Goal: Task Accomplishment & Management: Manage account settings

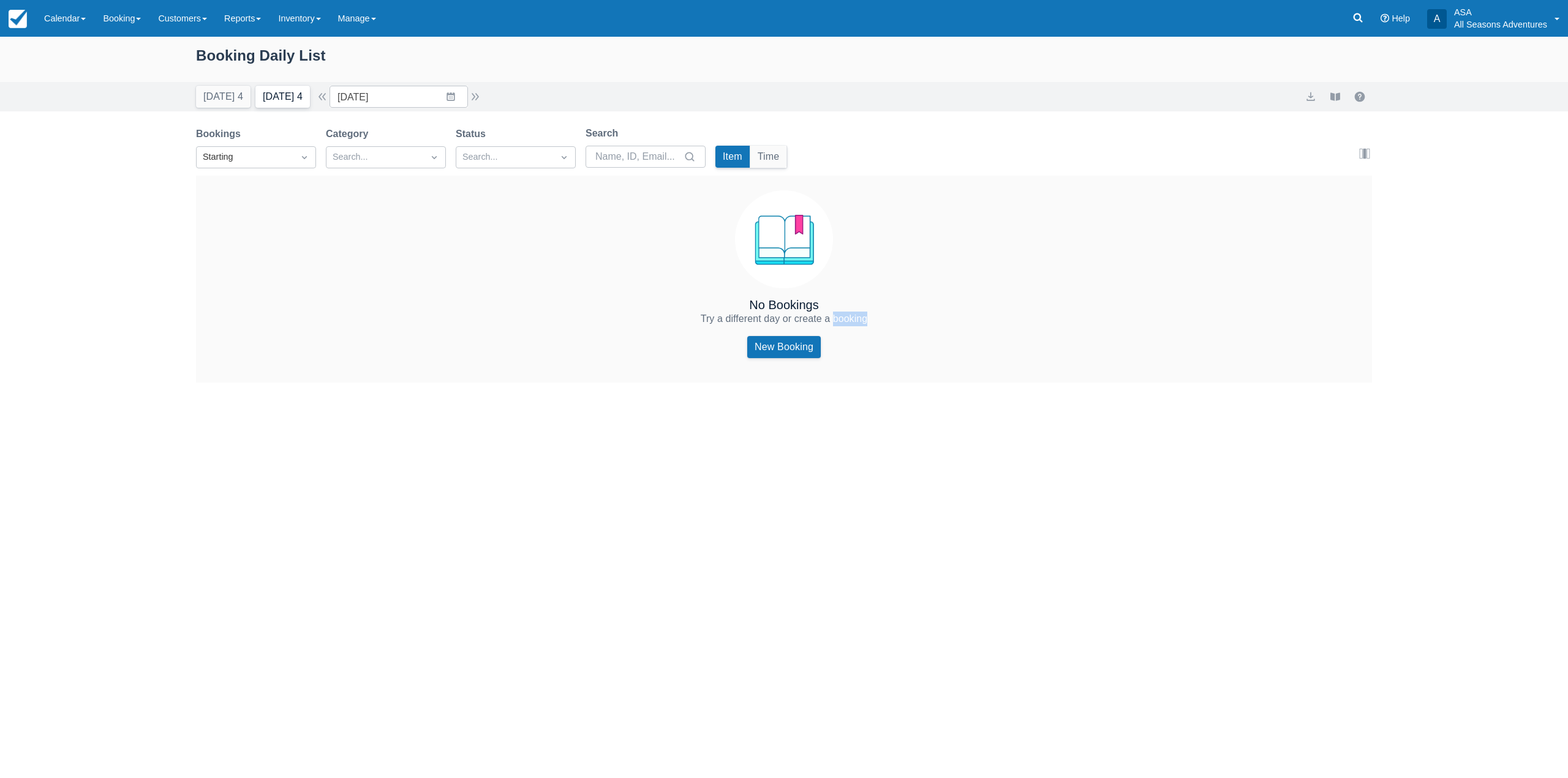
click at [276, 92] on button "Tomorrow 4" at bounding box center [282, 97] width 54 height 22
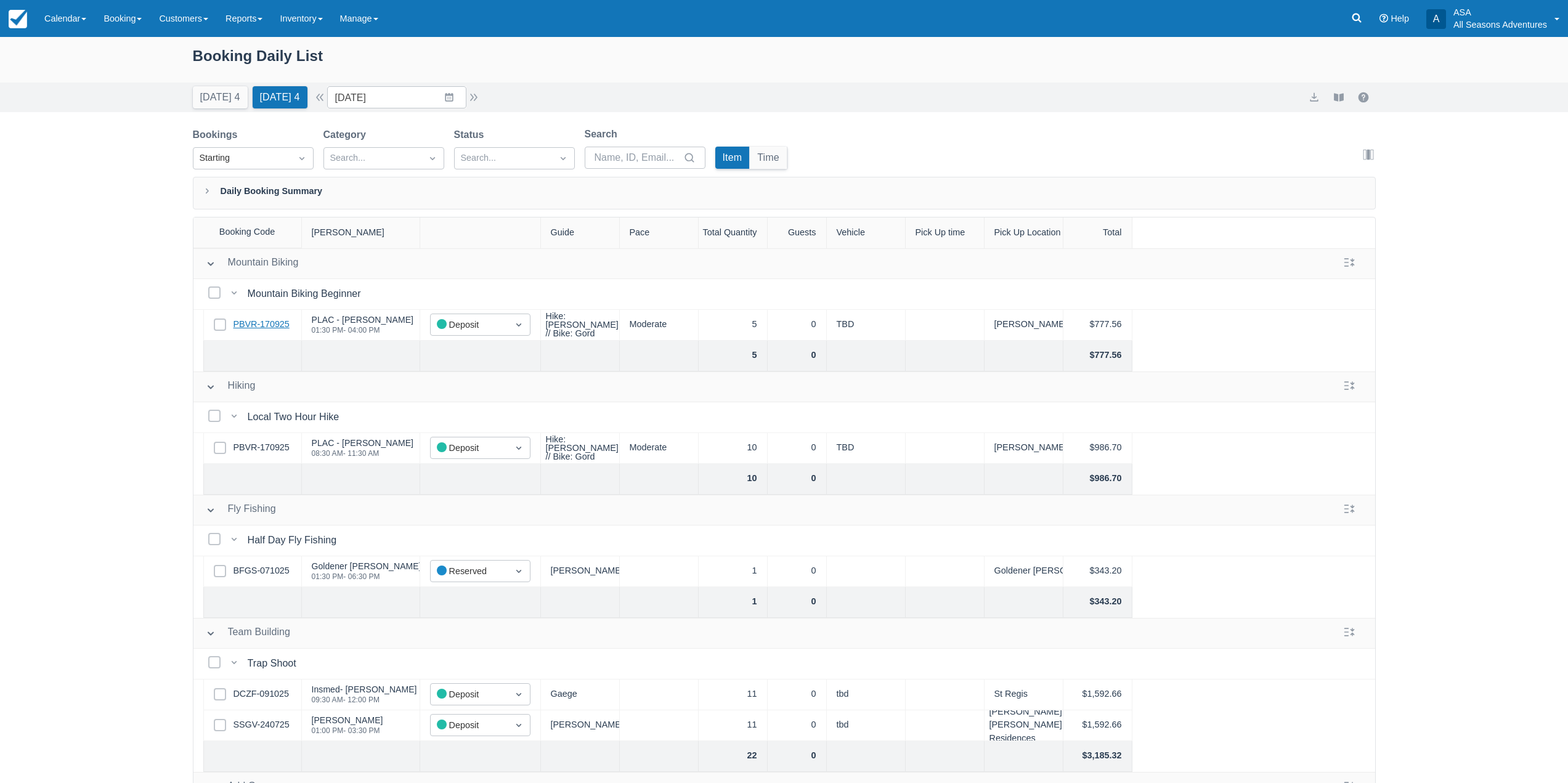
click at [254, 320] on link "PBVR-170925" at bounding box center [261, 324] width 56 height 13
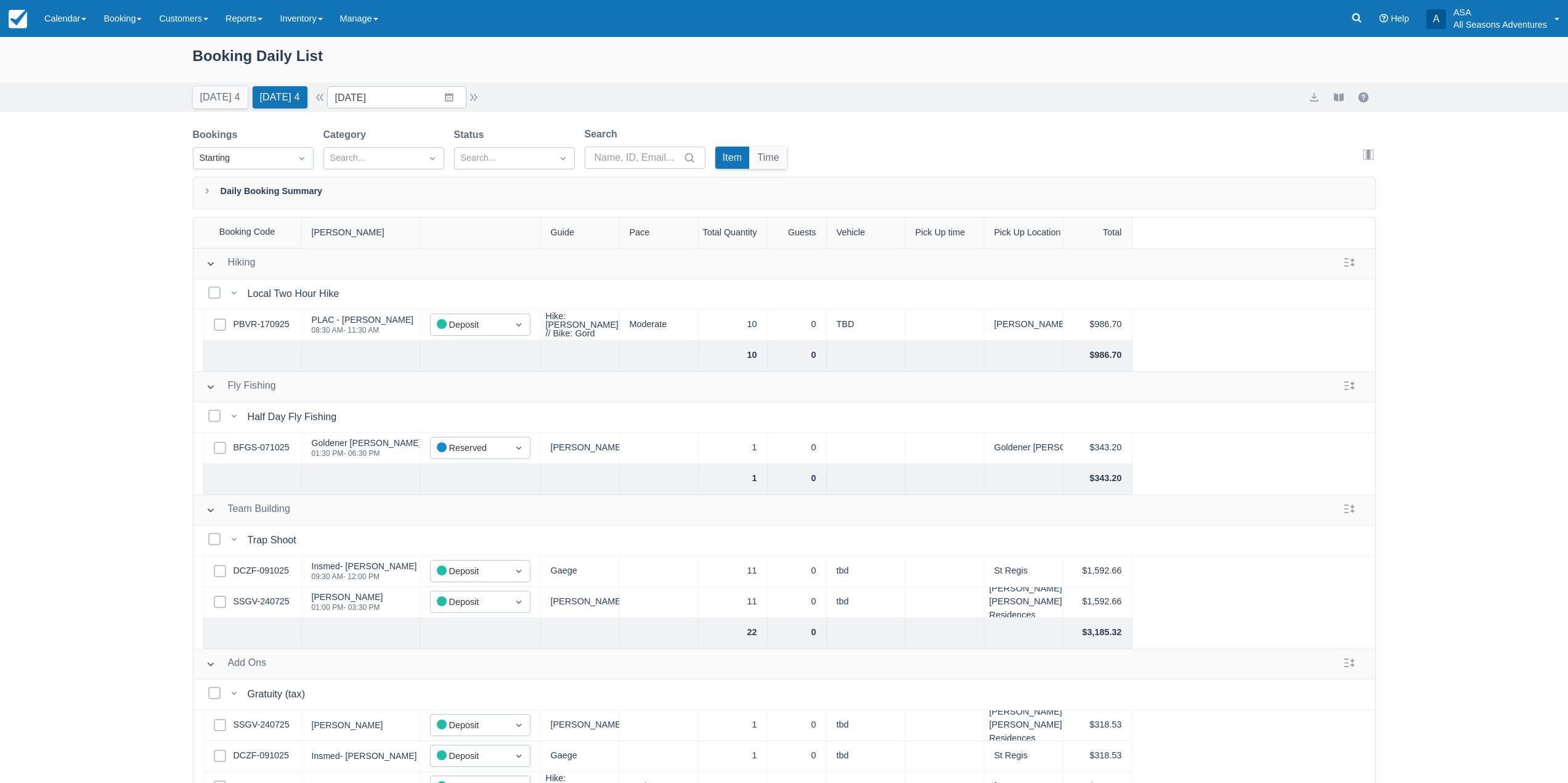
scroll to position [245, 0]
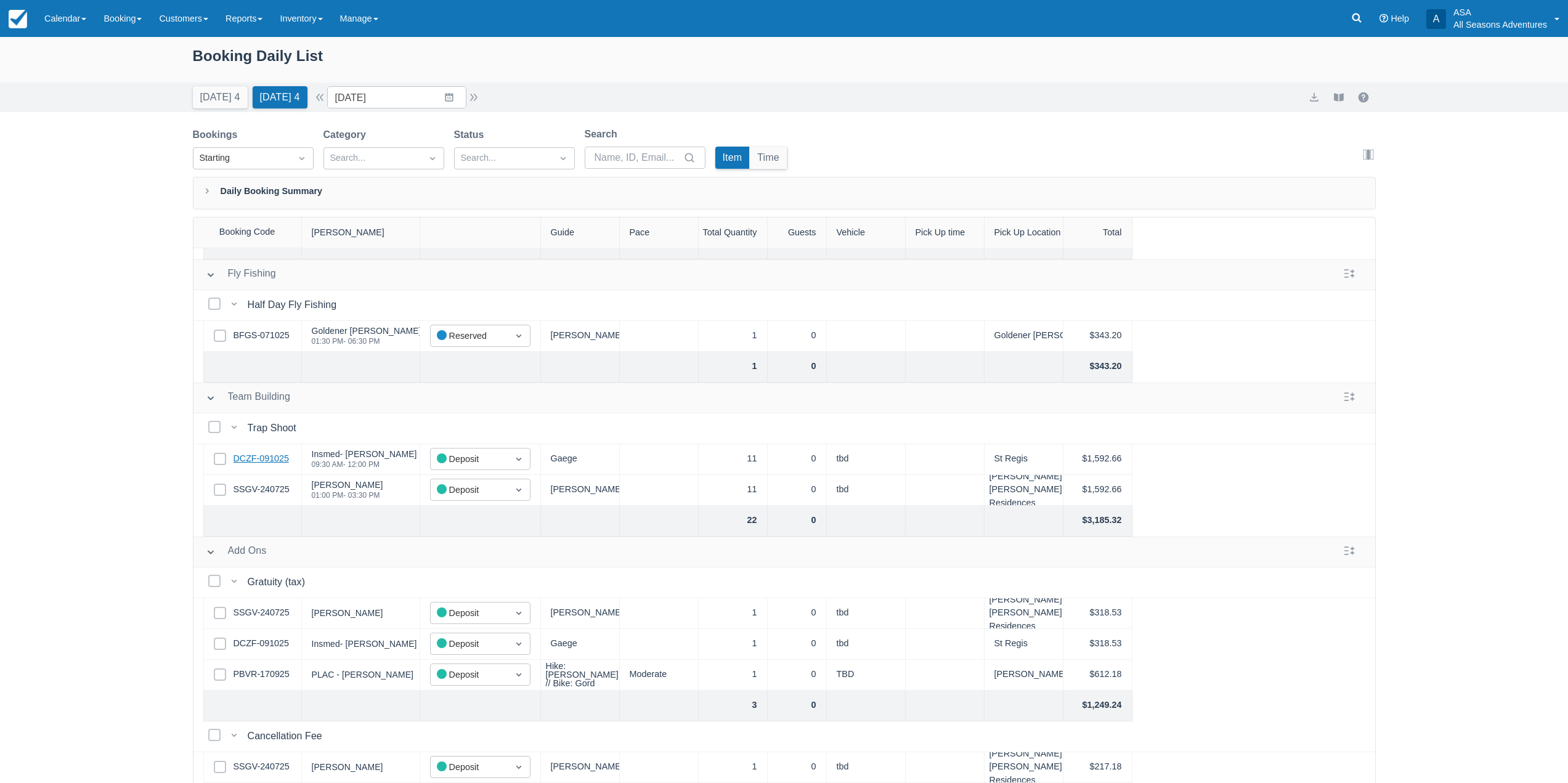
click at [275, 452] on link "DCZF-091025" at bounding box center [261, 459] width 55 height 13
click at [223, 86] on div "Today 4 Tomorrow 4" at bounding box center [250, 95] width 124 height 27
click at [228, 94] on button "Today 4" at bounding box center [220, 97] width 55 height 22
type input "[DATE]"
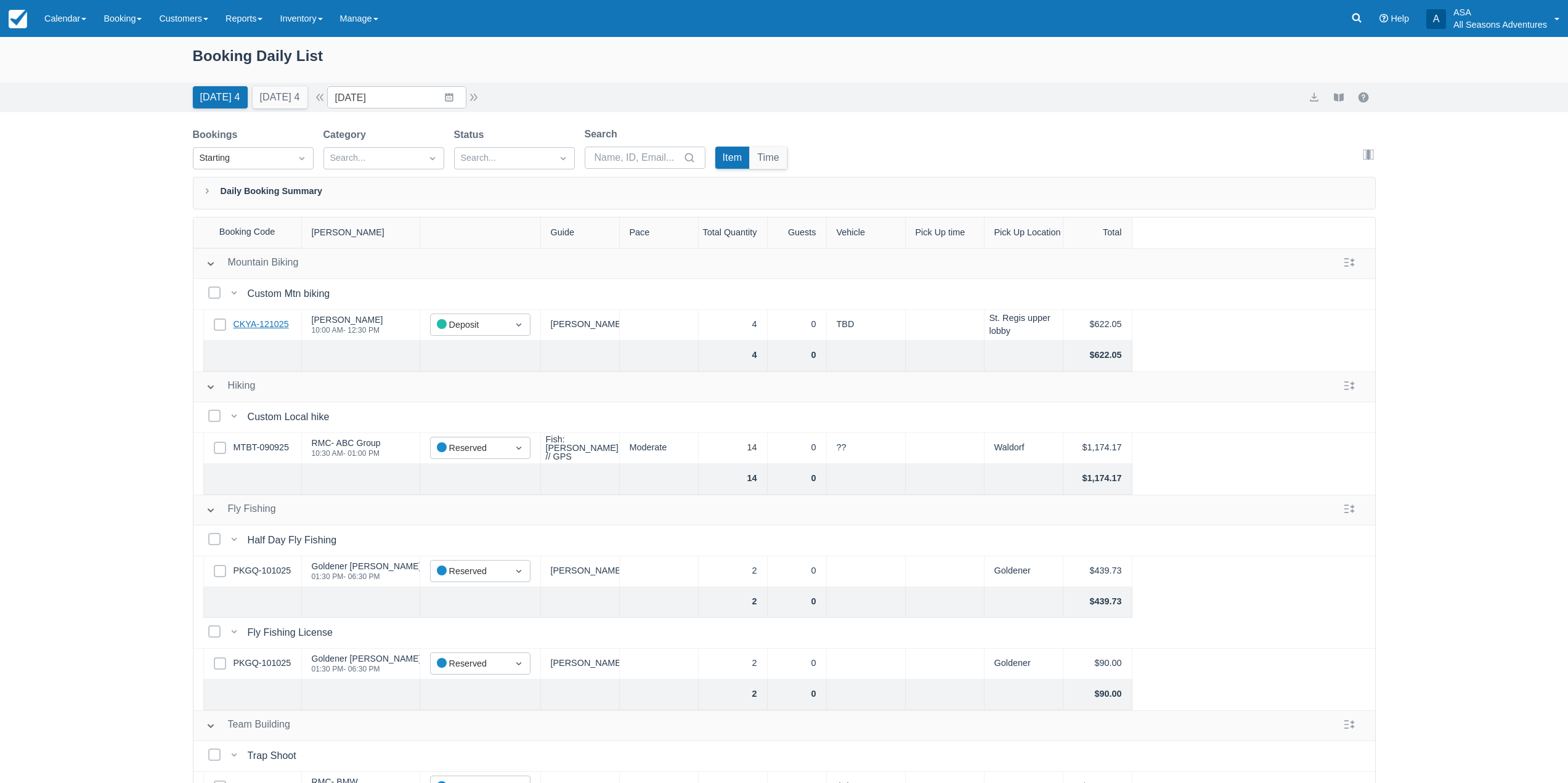
click at [264, 322] on link "CKYA-121025" at bounding box center [261, 324] width 55 height 13
click at [263, 447] on link "MTBT-090925" at bounding box center [261, 448] width 55 height 13
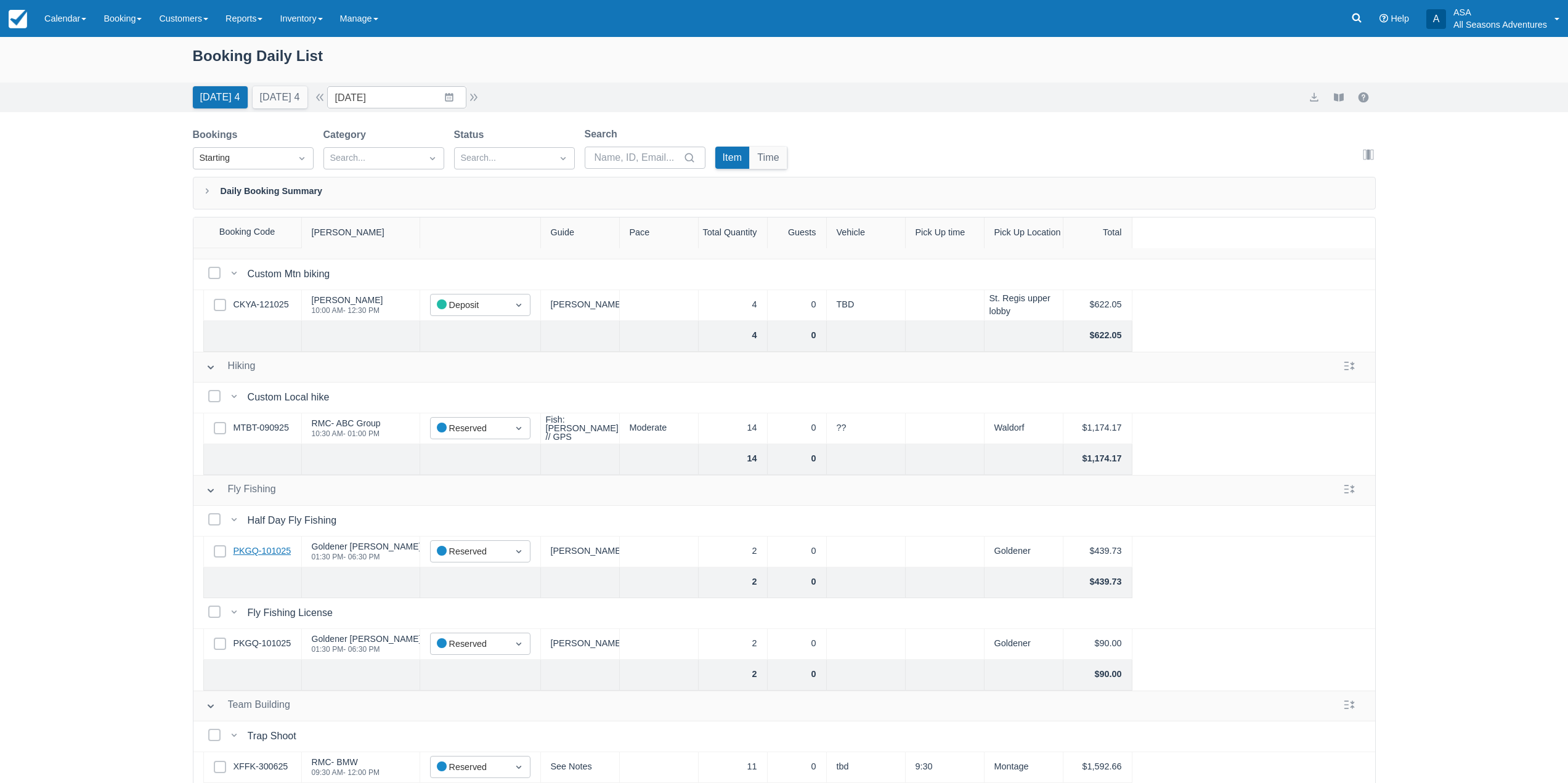
click at [274, 547] on link "PKGQ-101025" at bounding box center [262, 551] width 58 height 13
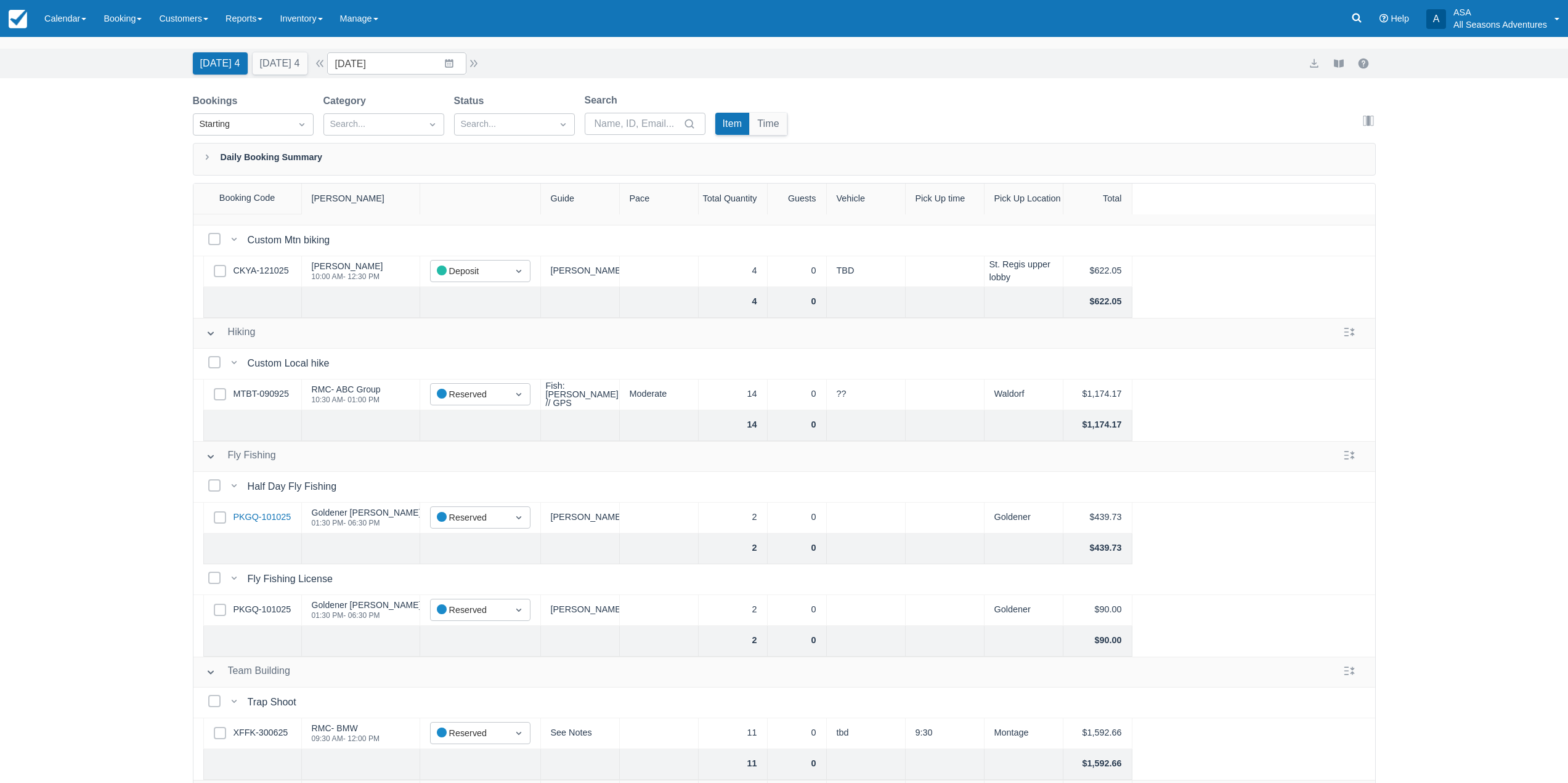
scroll to position [63, 0]
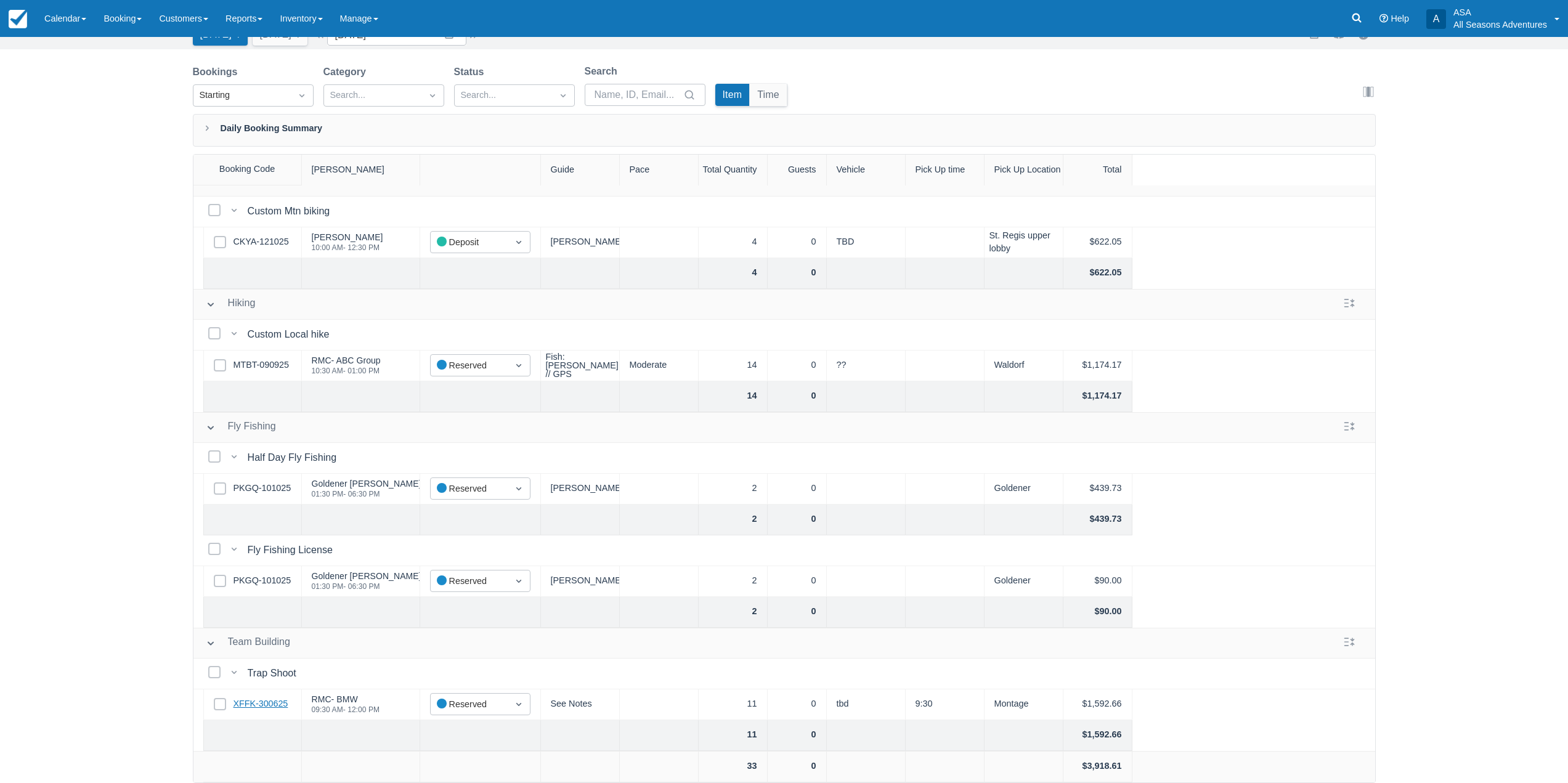
click at [274, 699] on link "XFFK-300625" at bounding box center [260, 704] width 55 height 13
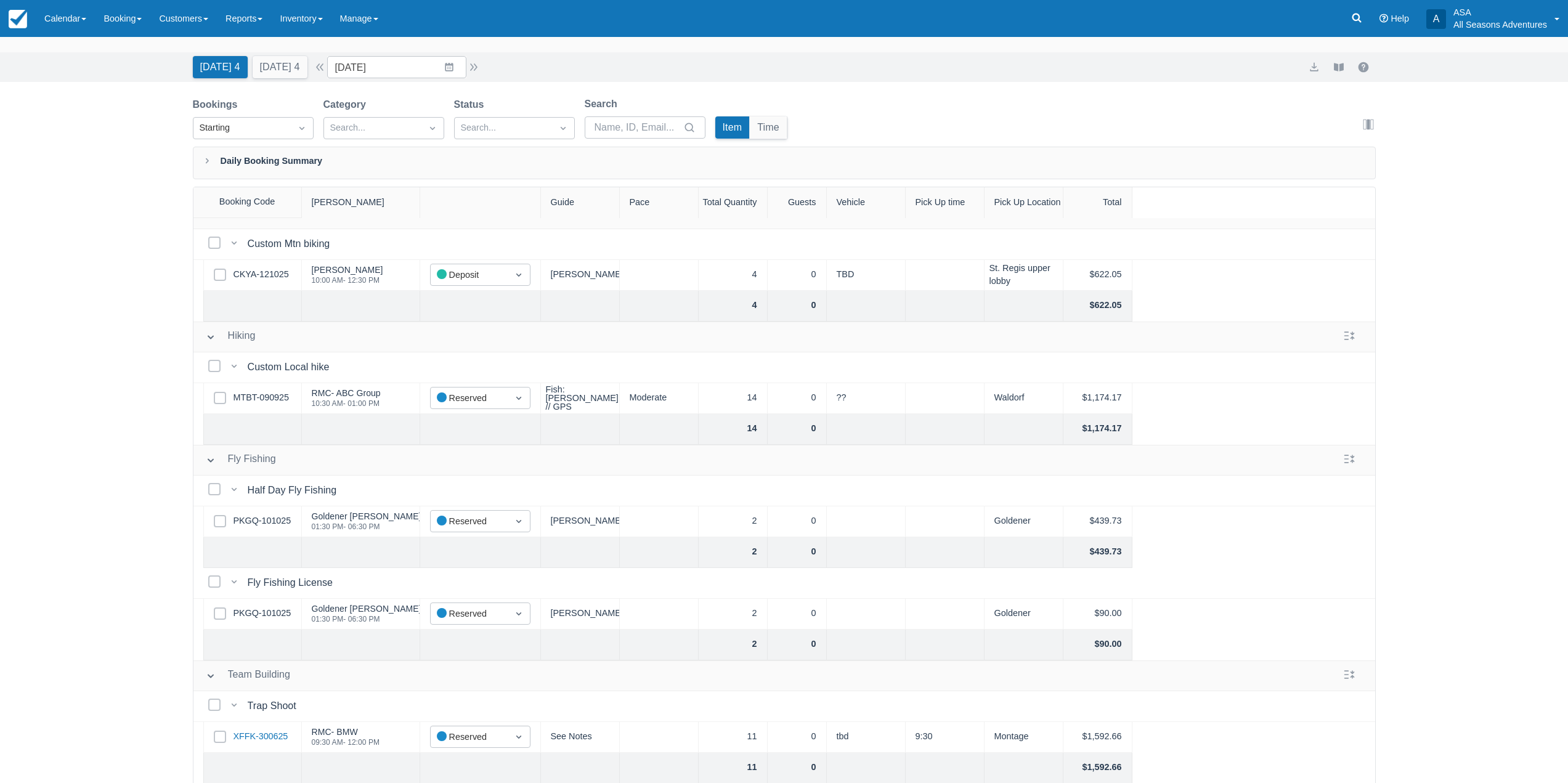
scroll to position [0, 0]
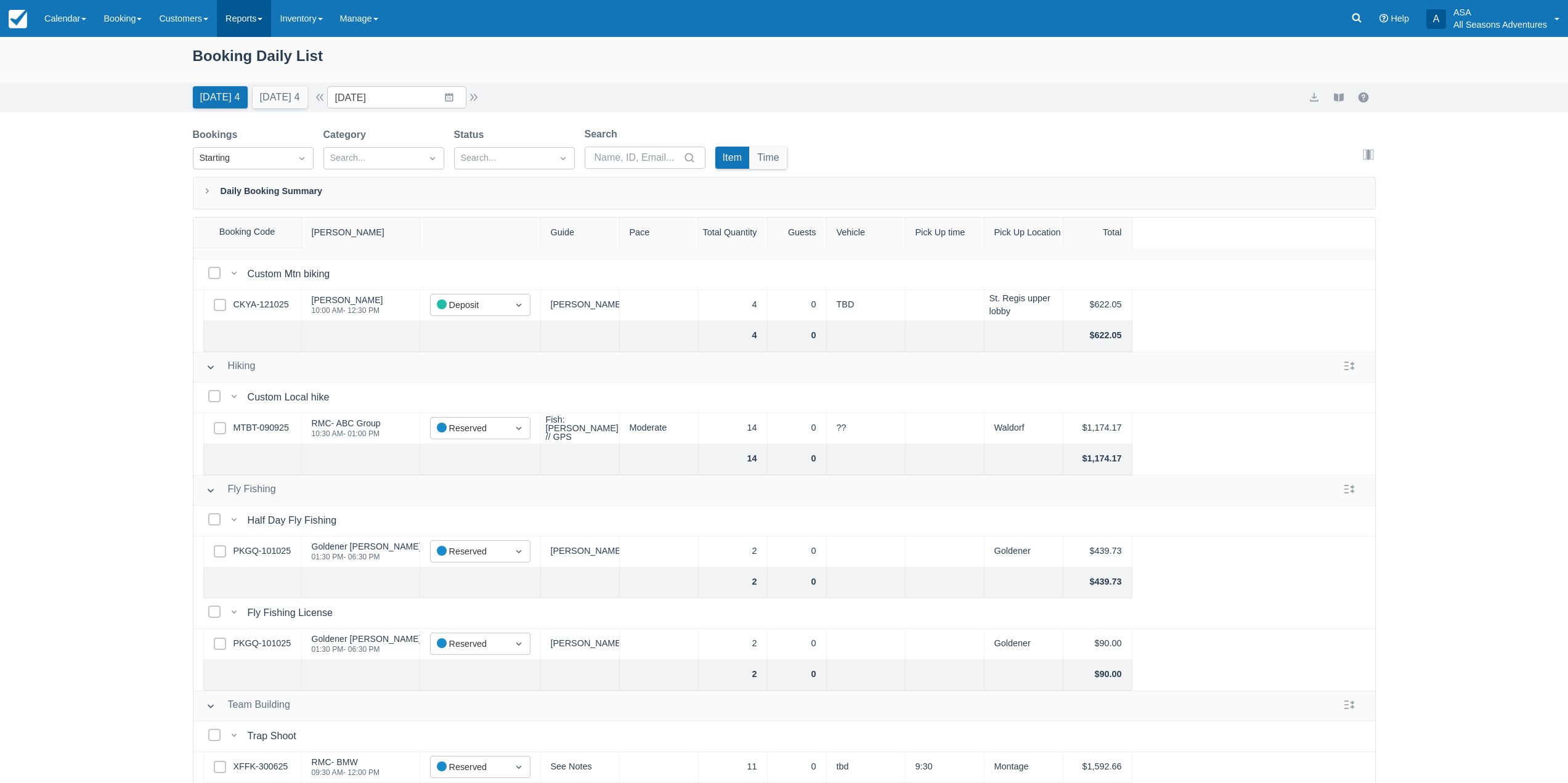
click at [250, 24] on link "Reports" at bounding box center [244, 18] width 54 height 37
click at [275, 111] on link "Transactions" at bounding box center [266, 104] width 97 height 26
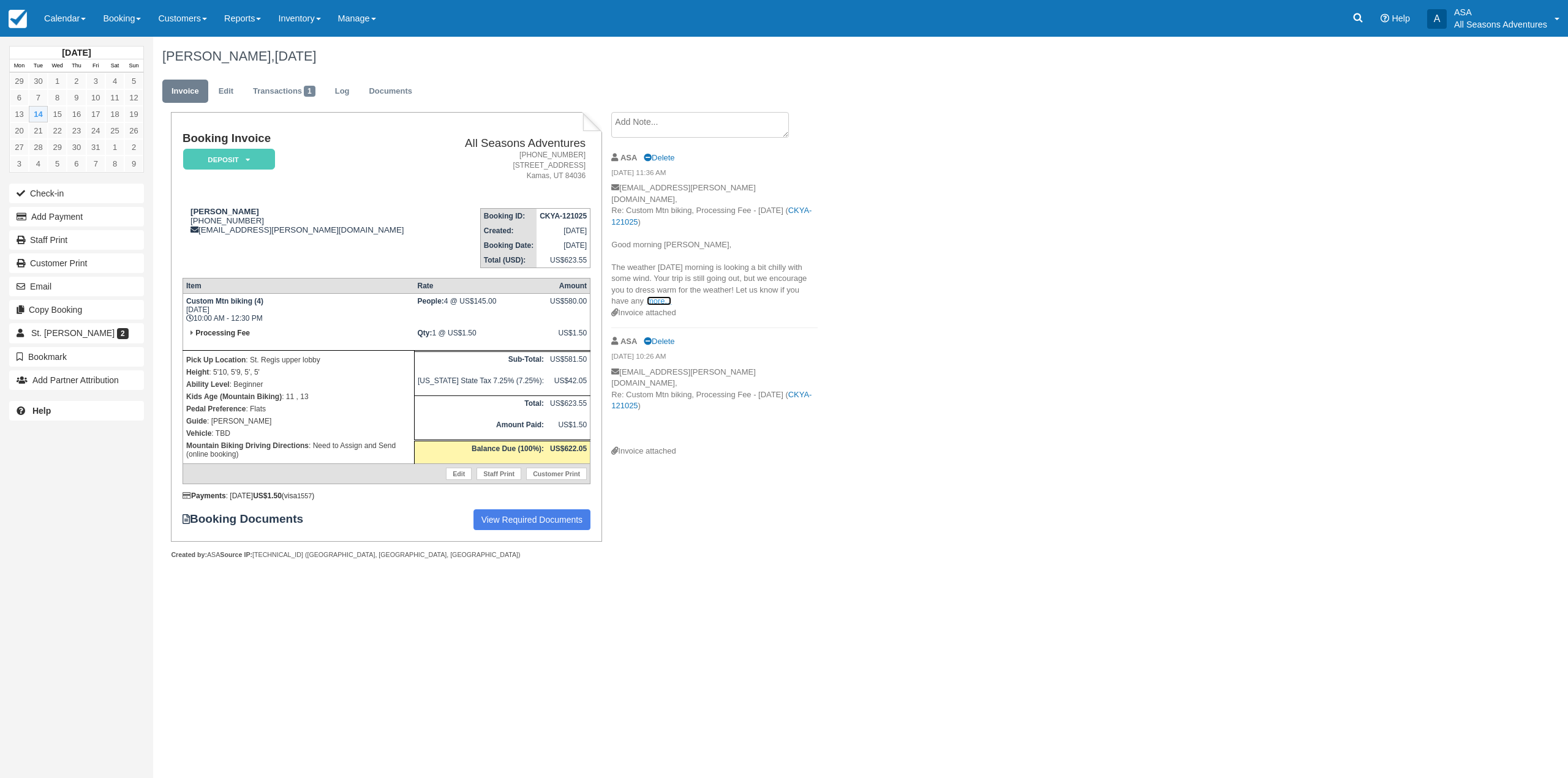
click at [658, 296] on link "more..." at bounding box center [659, 300] width 25 height 9
click at [77, 213] on button "Add Payment" at bounding box center [76, 217] width 135 height 20
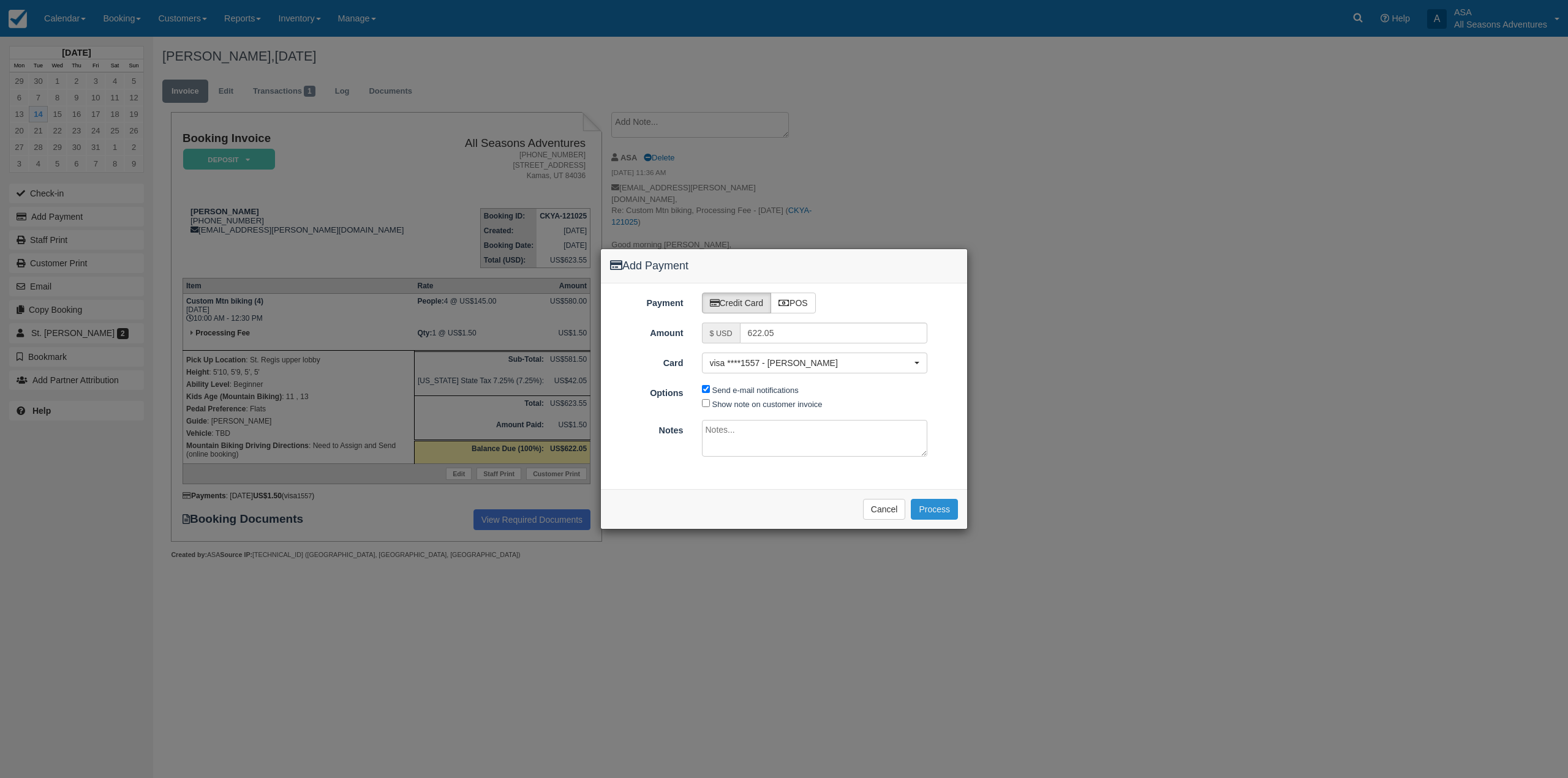
click at [932, 510] on button "Process" at bounding box center [934, 510] width 47 height 21
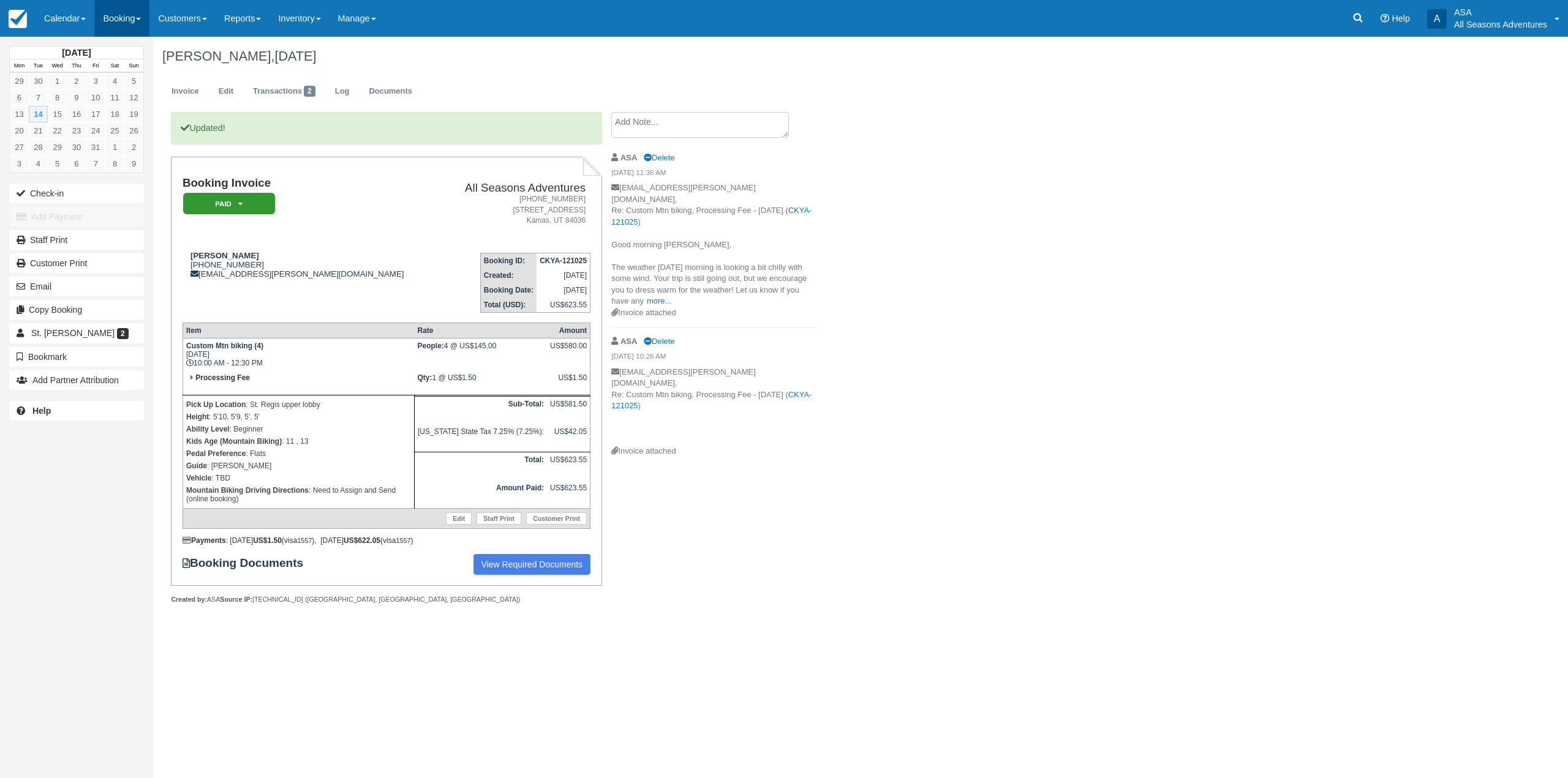
drag, startPoint x: 143, startPoint y: 13, endPoint x: 151, endPoint y: 25, distance: 14.4
click at [143, 13] on link "Booking" at bounding box center [122, 18] width 55 height 37
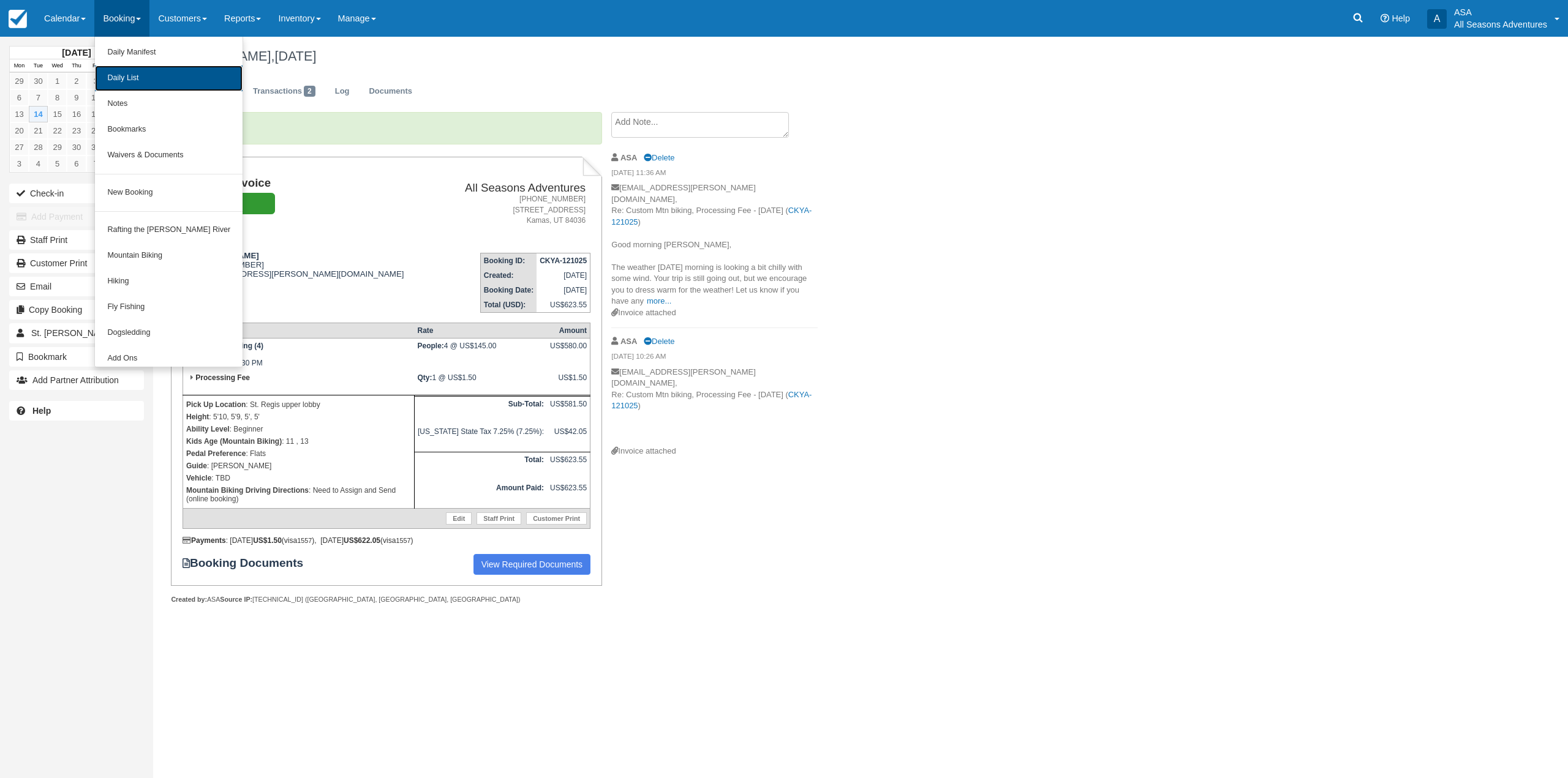
click at [171, 70] on link "Daily List" at bounding box center [169, 78] width 147 height 25
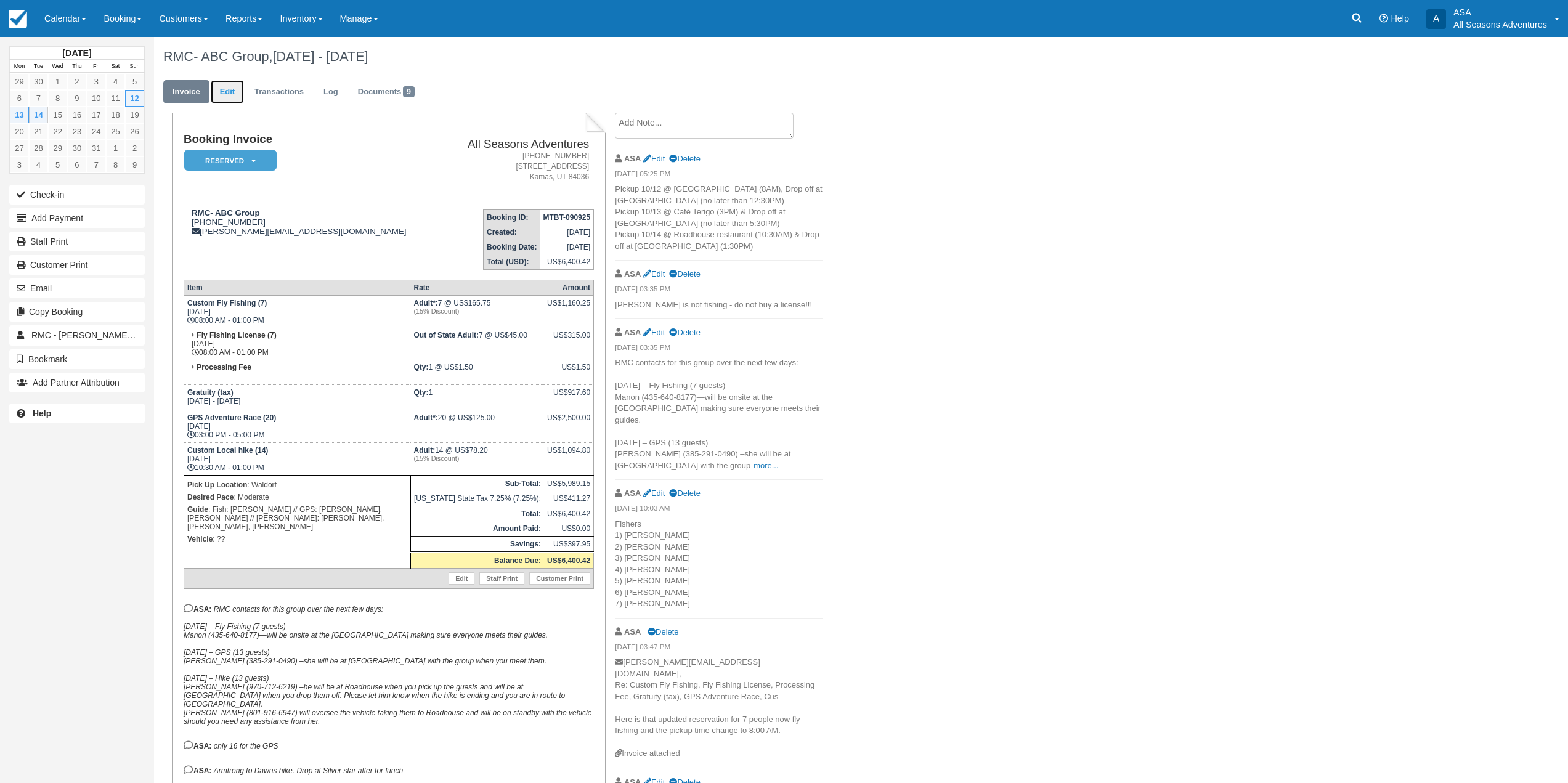
click at [238, 97] on link "Edit" at bounding box center [227, 92] width 33 height 24
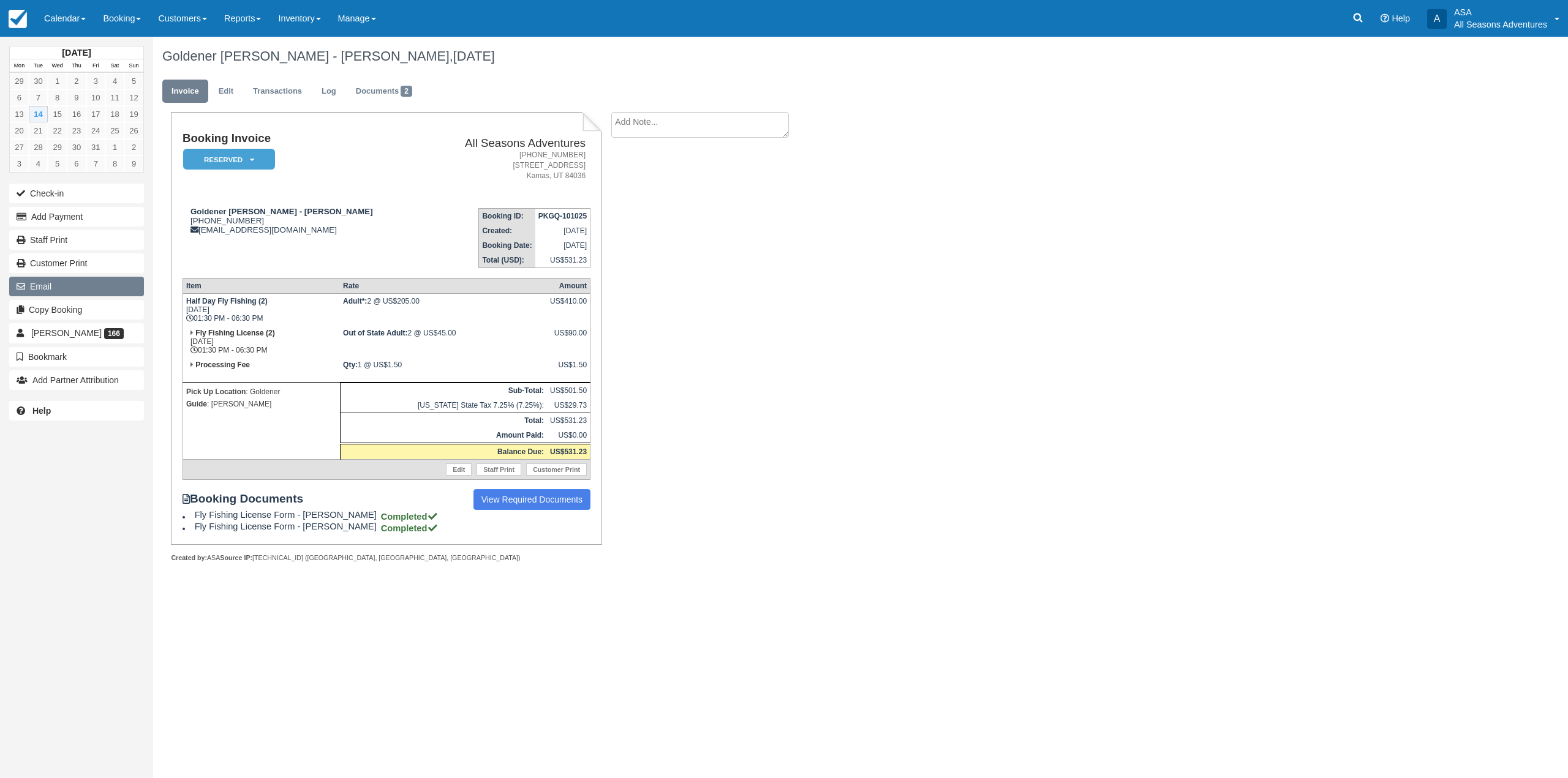
click at [27, 288] on icon "button" at bounding box center [23, 286] width 13 height 8
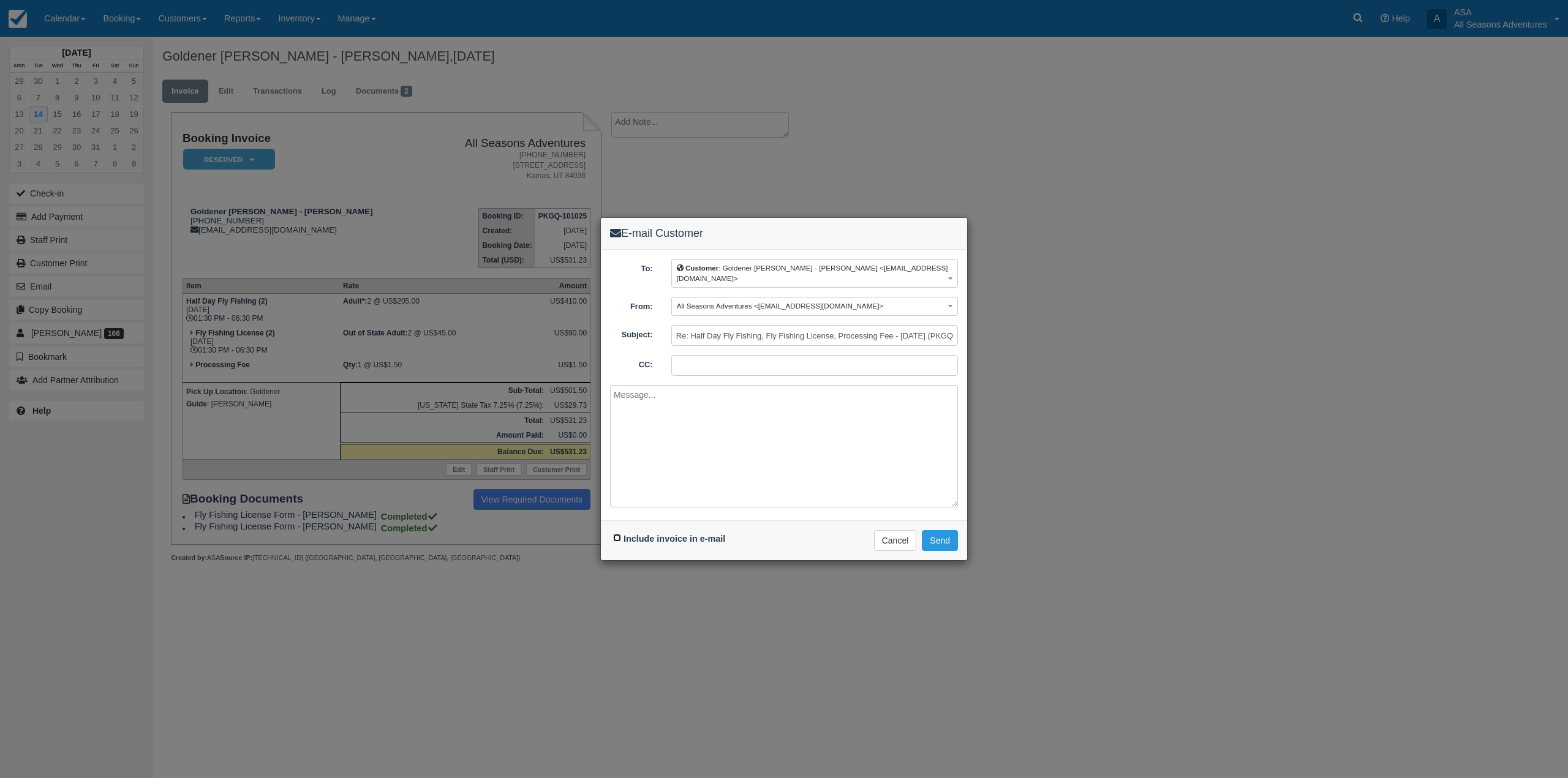
click at [618, 538] on input "Include invoice in e-mail" at bounding box center [616, 537] width 8 height 8
checkbox input "true"
click at [747, 473] on textarea at bounding box center [783, 446] width 348 height 123
type textarea "H"
type textarea "Hello, Here is your final invoice for Robert Parnes' reservation. We hope they …"
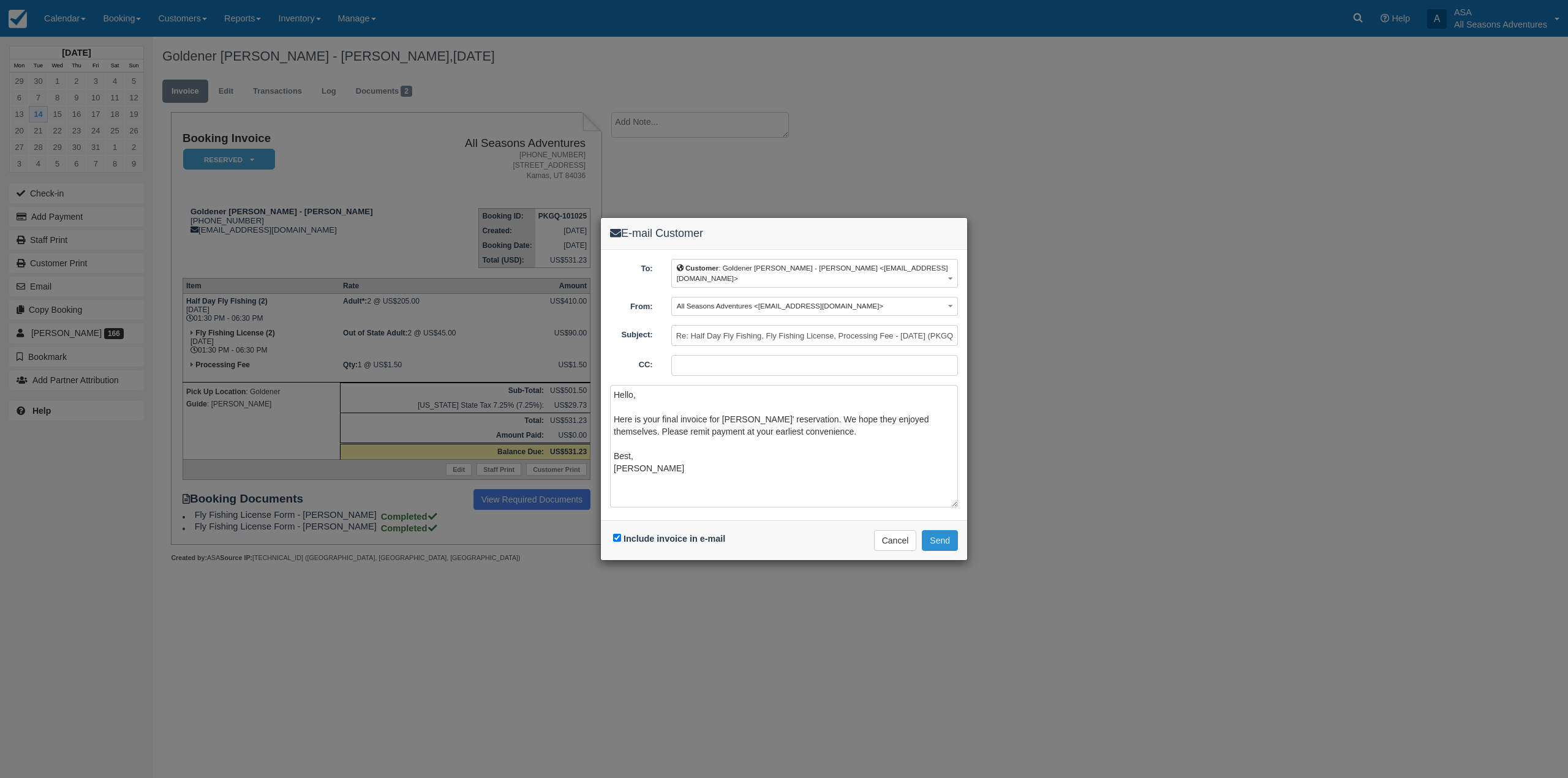
click at [935, 543] on button "Send" at bounding box center [939, 541] width 36 height 21
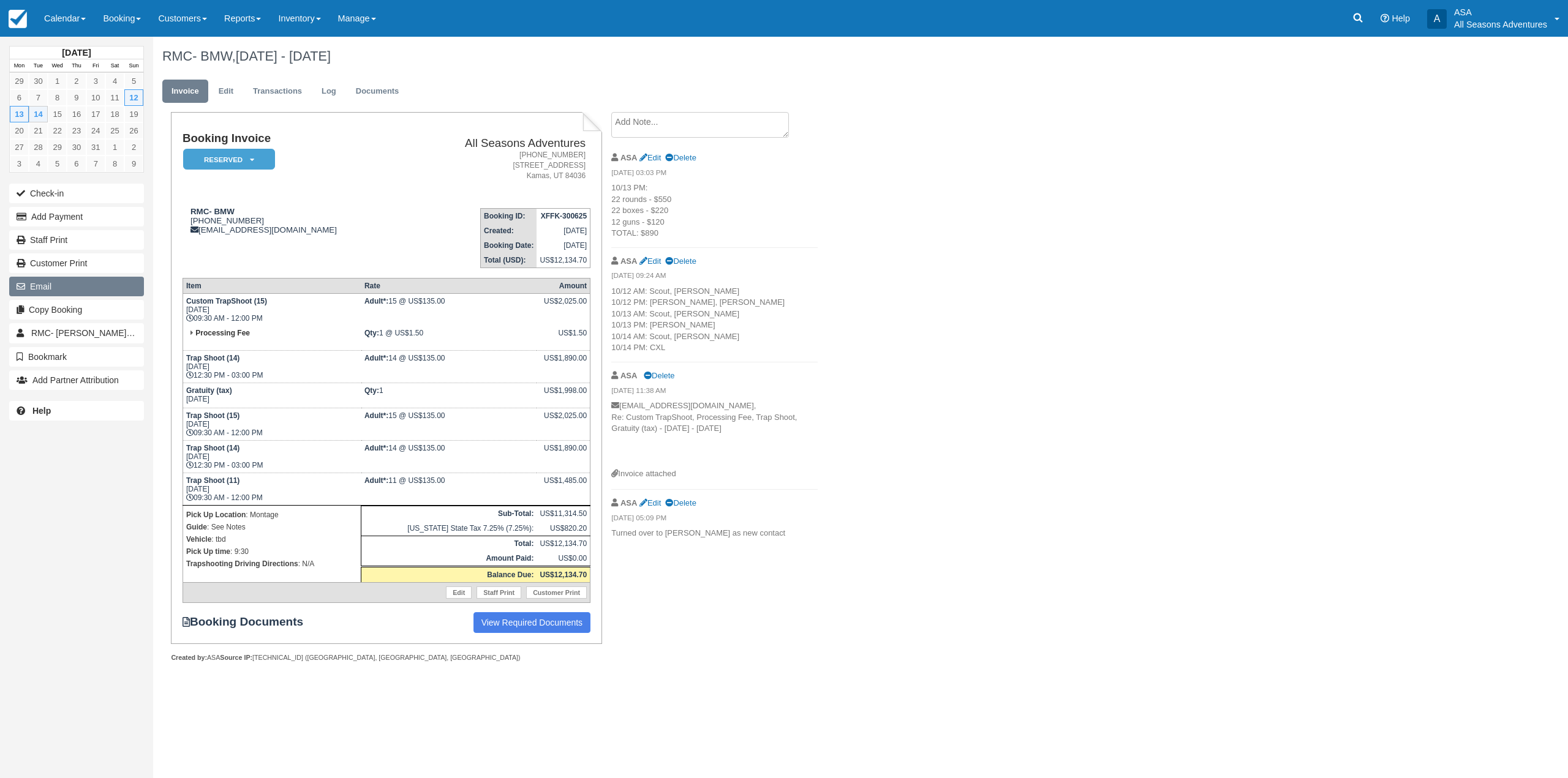
drag, startPoint x: 66, startPoint y: 283, endPoint x: 81, endPoint y: 290, distance: 16.6
click at [66, 283] on button "Email" at bounding box center [76, 287] width 135 height 20
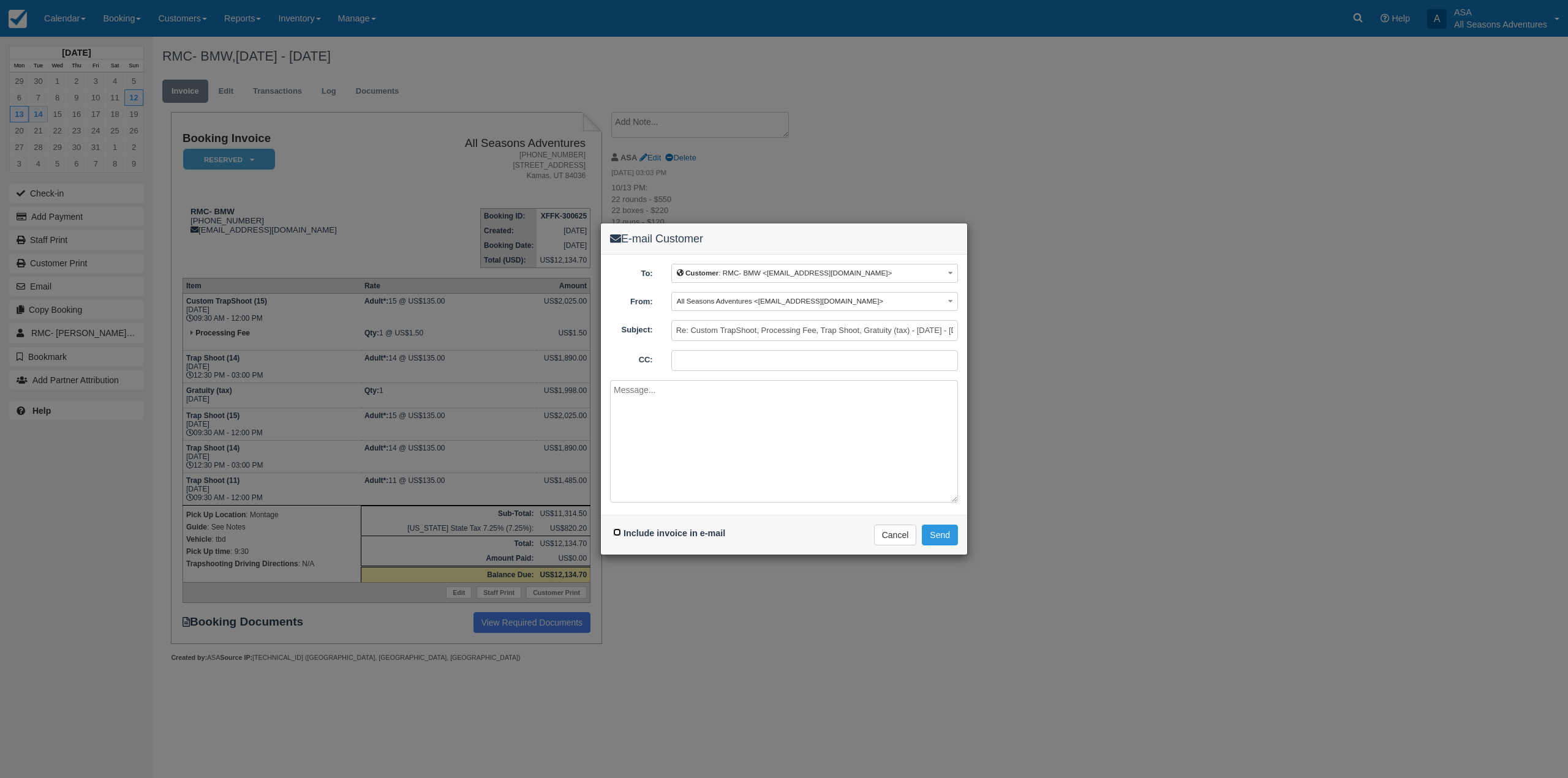
click at [618, 533] on input "Include invoice in e-mail" at bounding box center [616, 532] width 8 height 8
checkbox input "true"
click at [723, 466] on textarea at bounding box center [783, 441] width 348 height 123
type textarea "Hello, Here is your final invoice for the BMW reservation. We hope they enjoyed…"
click at [941, 536] on button "Send" at bounding box center [939, 535] width 36 height 21
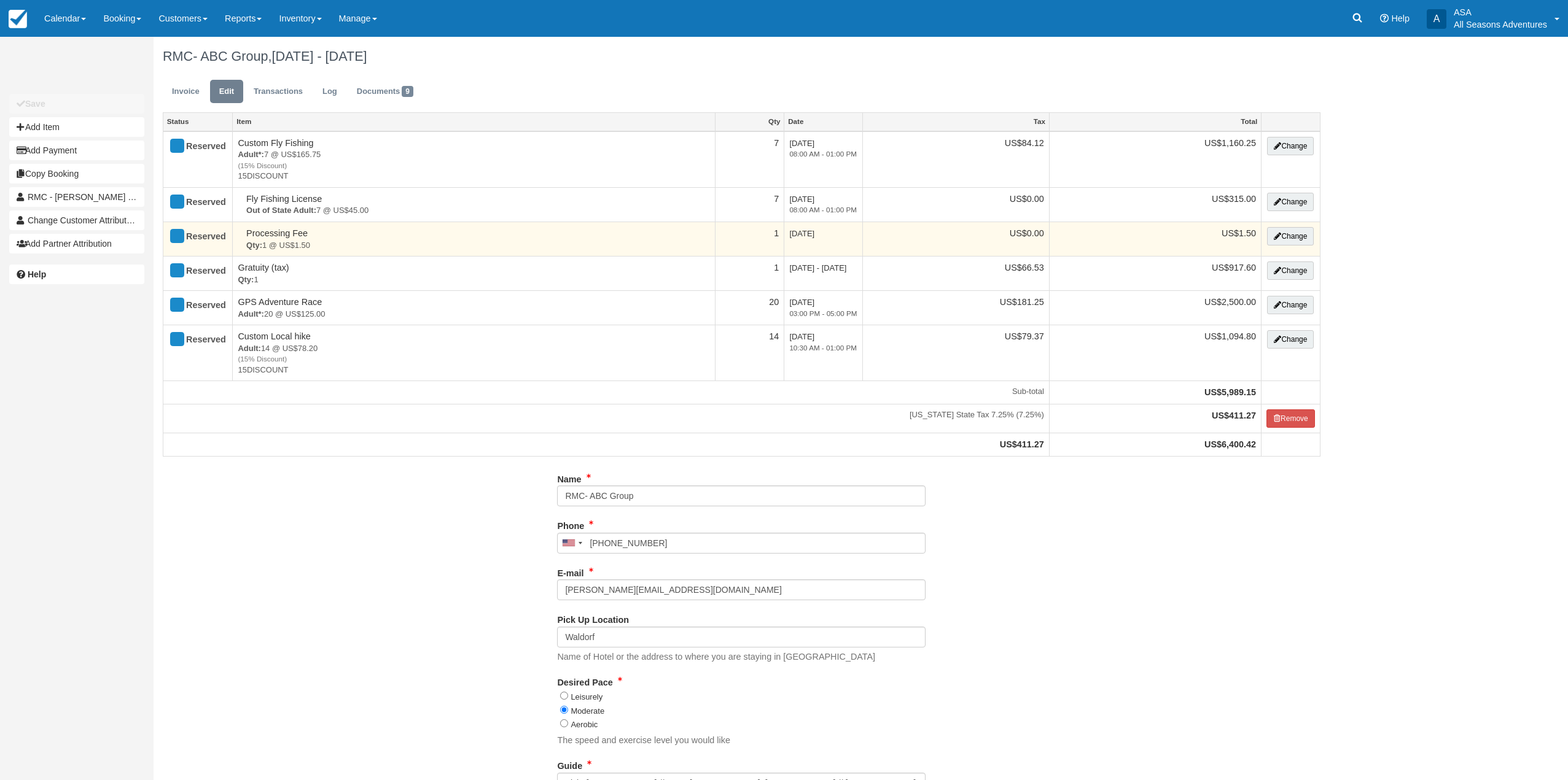
type input "(435) 714-0769"
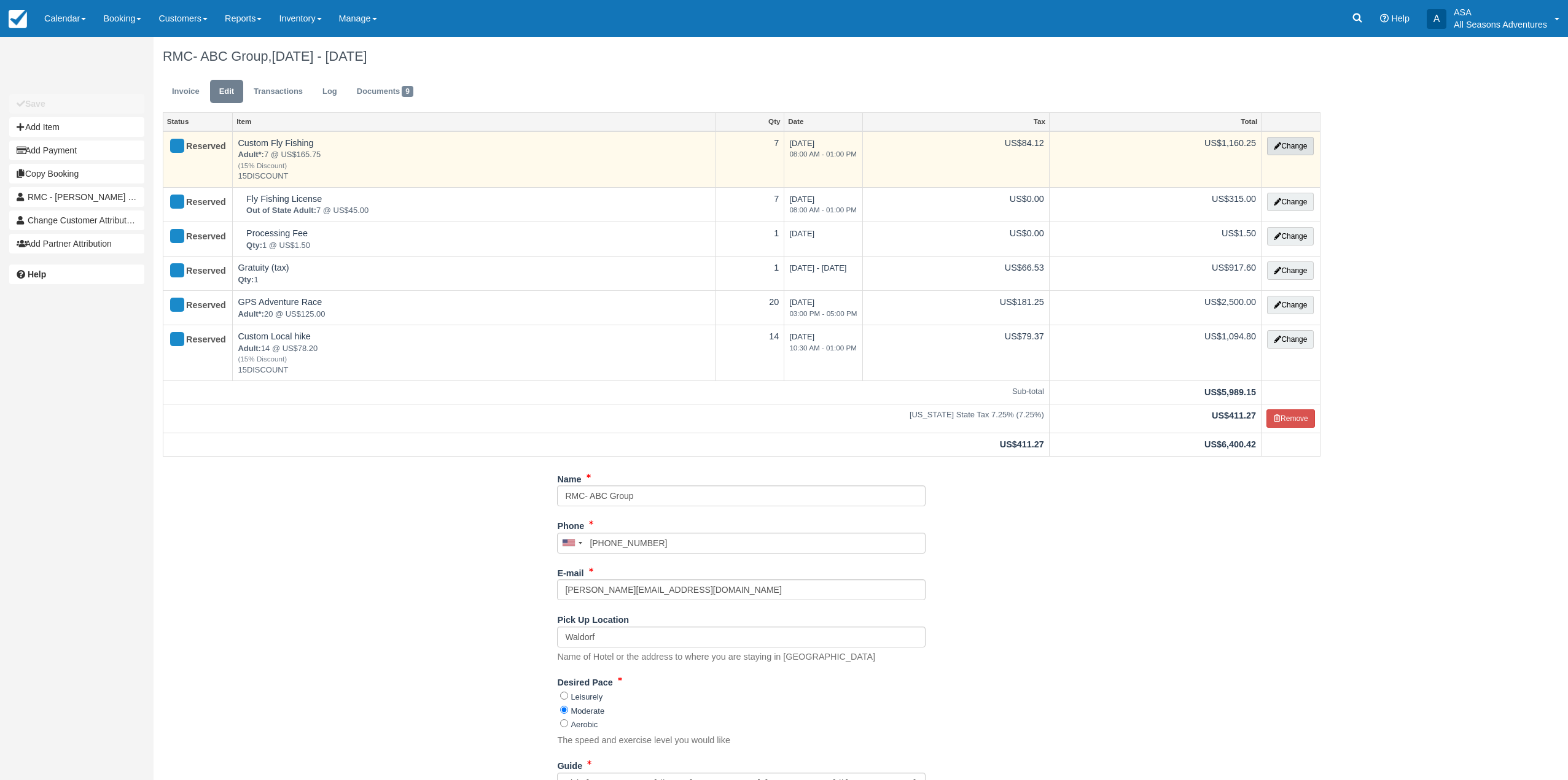
click at [1292, 143] on button "Change" at bounding box center [1290, 146] width 47 height 18
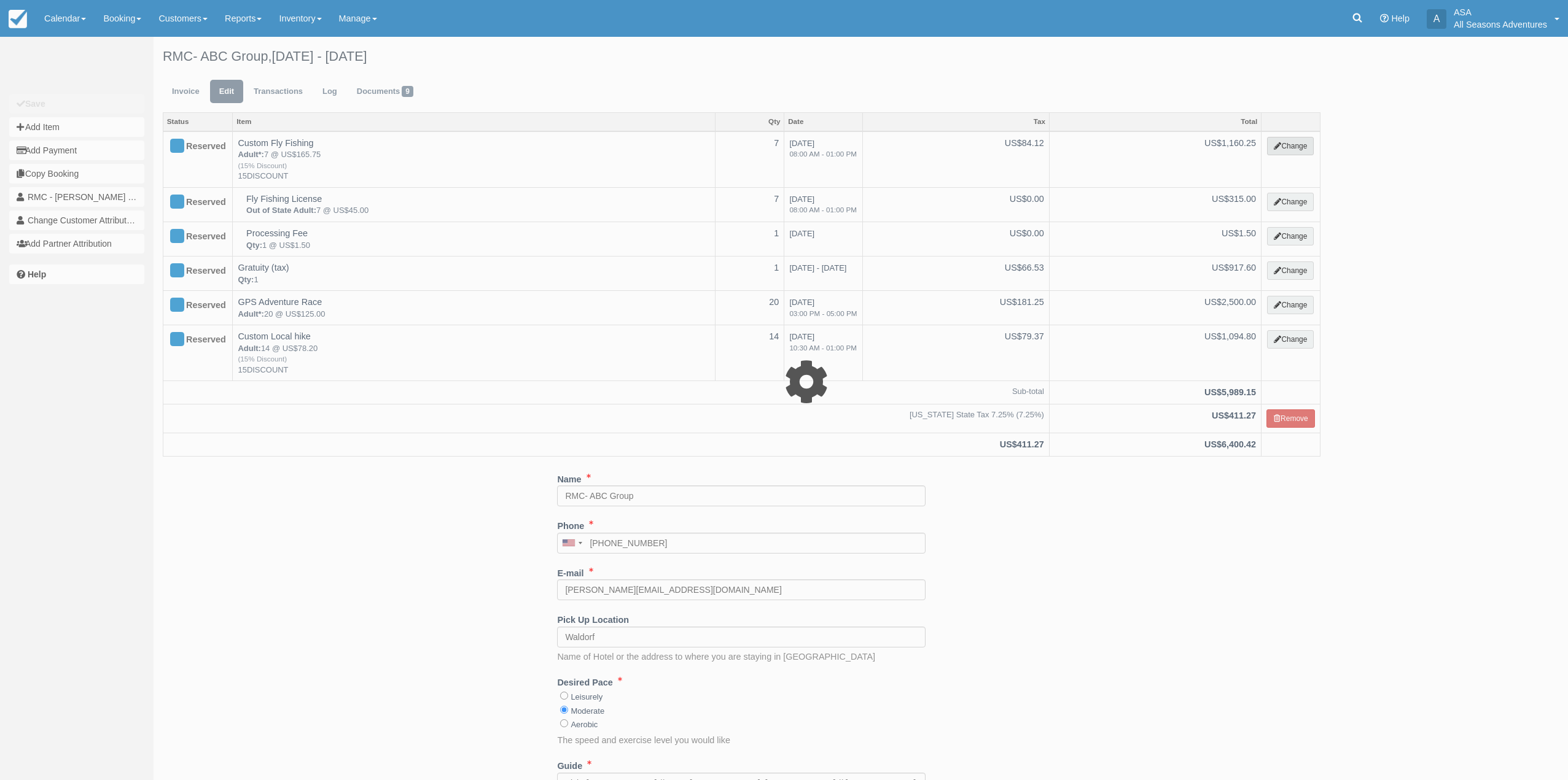
select select "8"
type input "1160.25"
type input "15DISCOUNT"
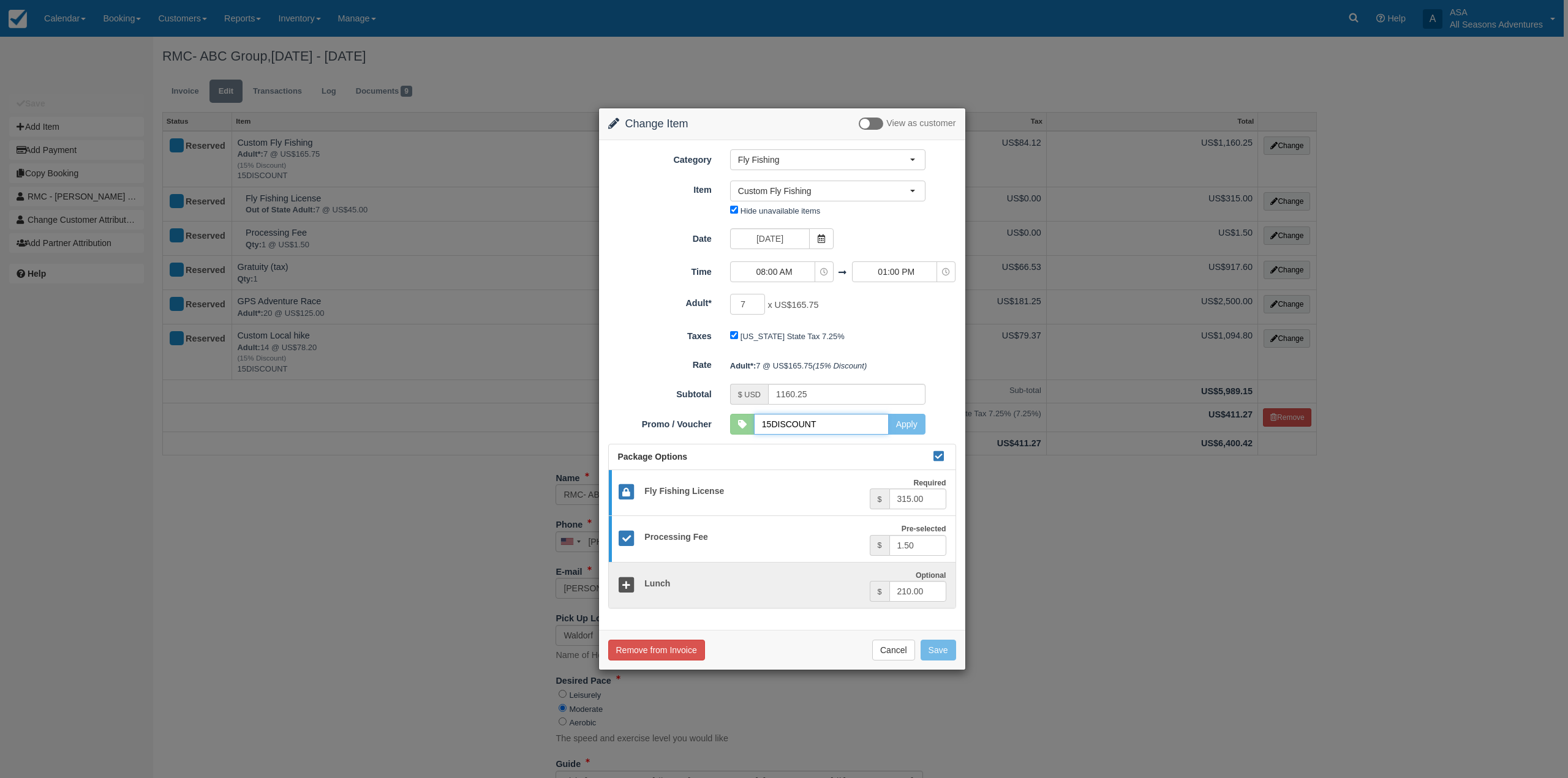
drag, startPoint x: 849, startPoint y: 422, endPoint x: 730, endPoint y: 412, distance: 119.4
click at [730, 412] on form "Category Fly Fishing Rafting the Weber River Mountain Biking Hiking Fly Fishing…" at bounding box center [782, 379] width 348 height 459
click at [899, 423] on button "Apply" at bounding box center [906, 424] width 37 height 21
type input "1365.00"
click at [898, 651] on button "Cancel" at bounding box center [893, 650] width 43 height 21
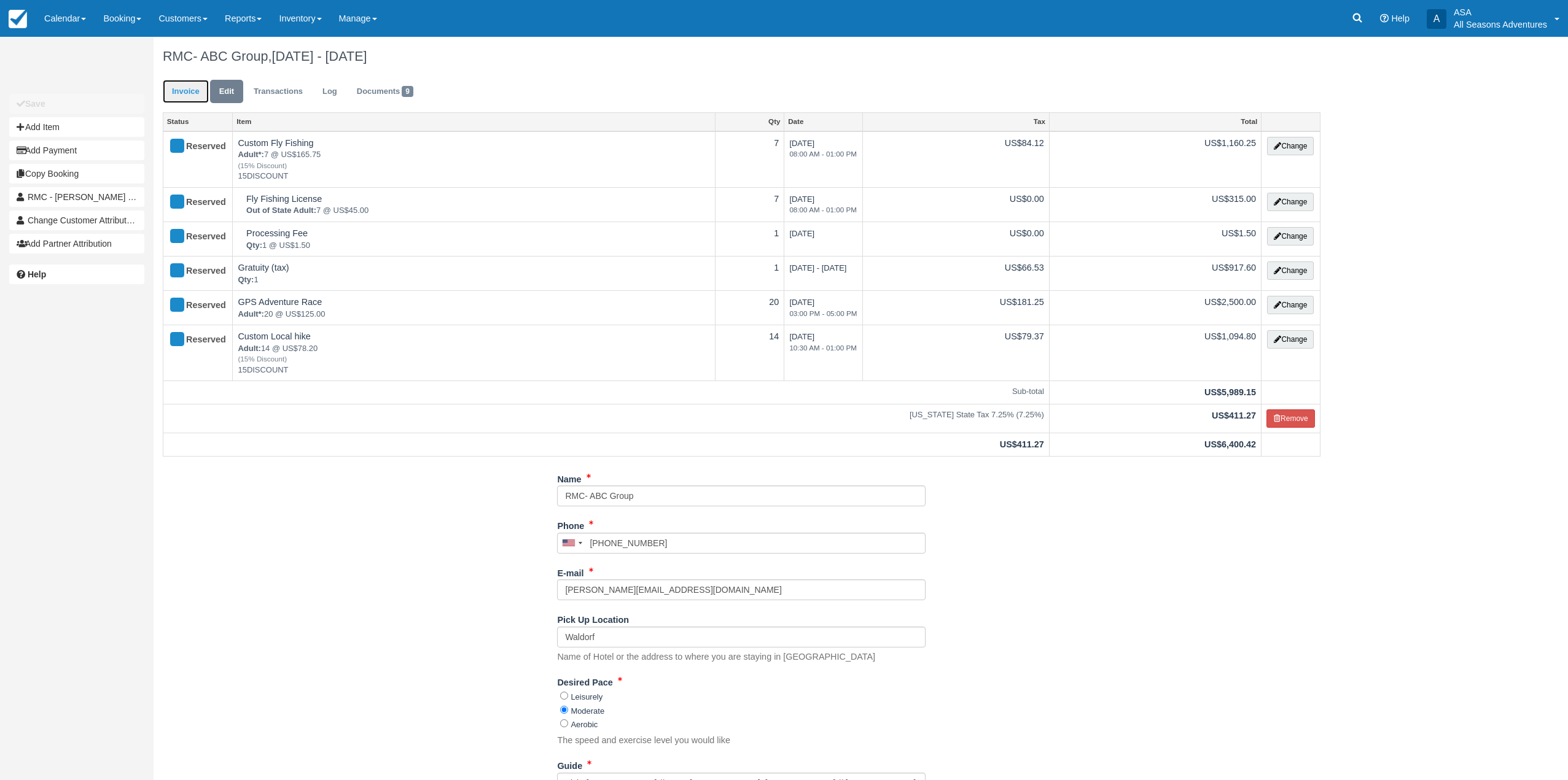
click at [187, 90] on link "Invoice" at bounding box center [185, 92] width 46 height 24
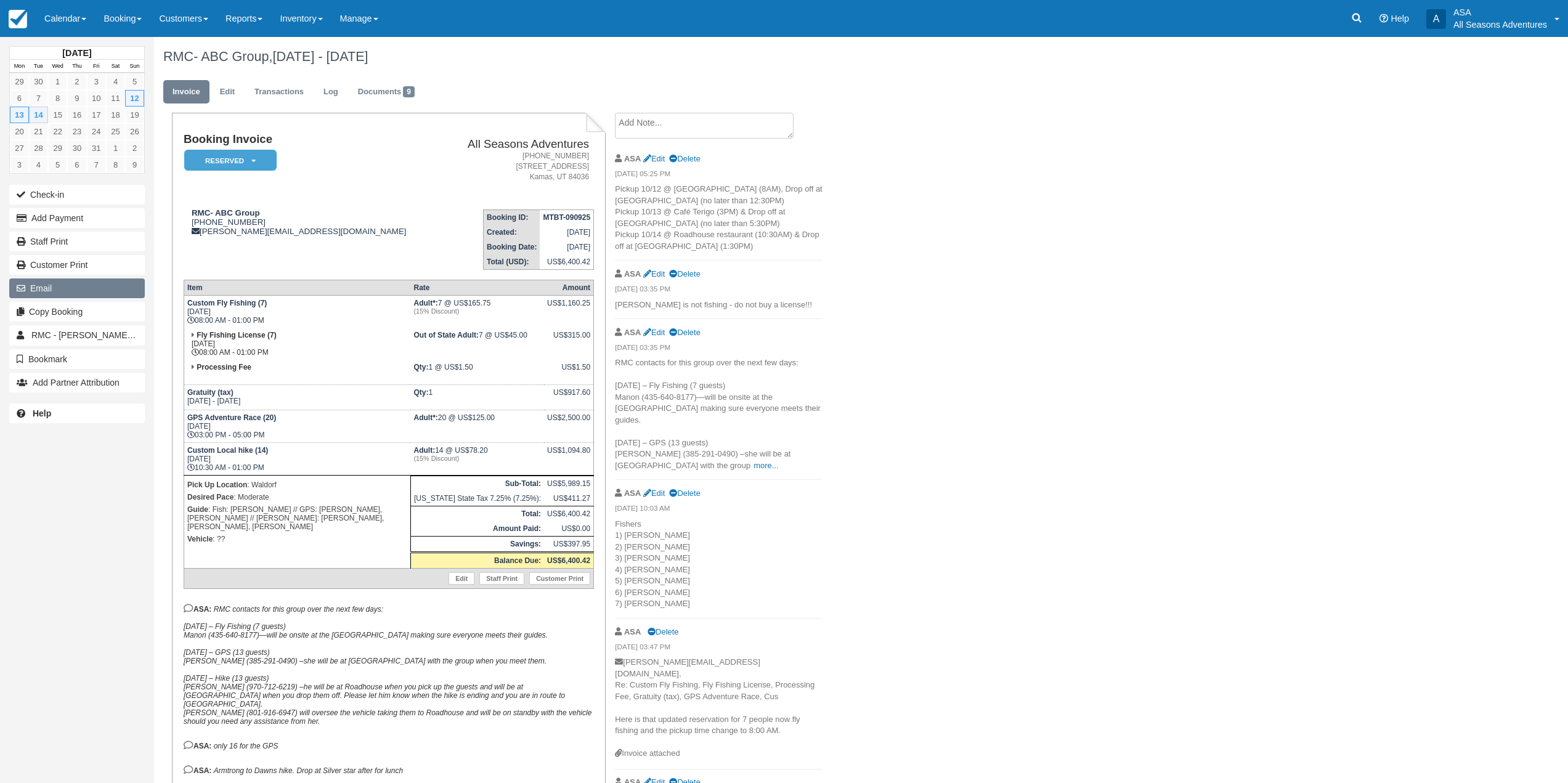
click at [69, 279] on button "Email" at bounding box center [77, 289] width 135 height 20
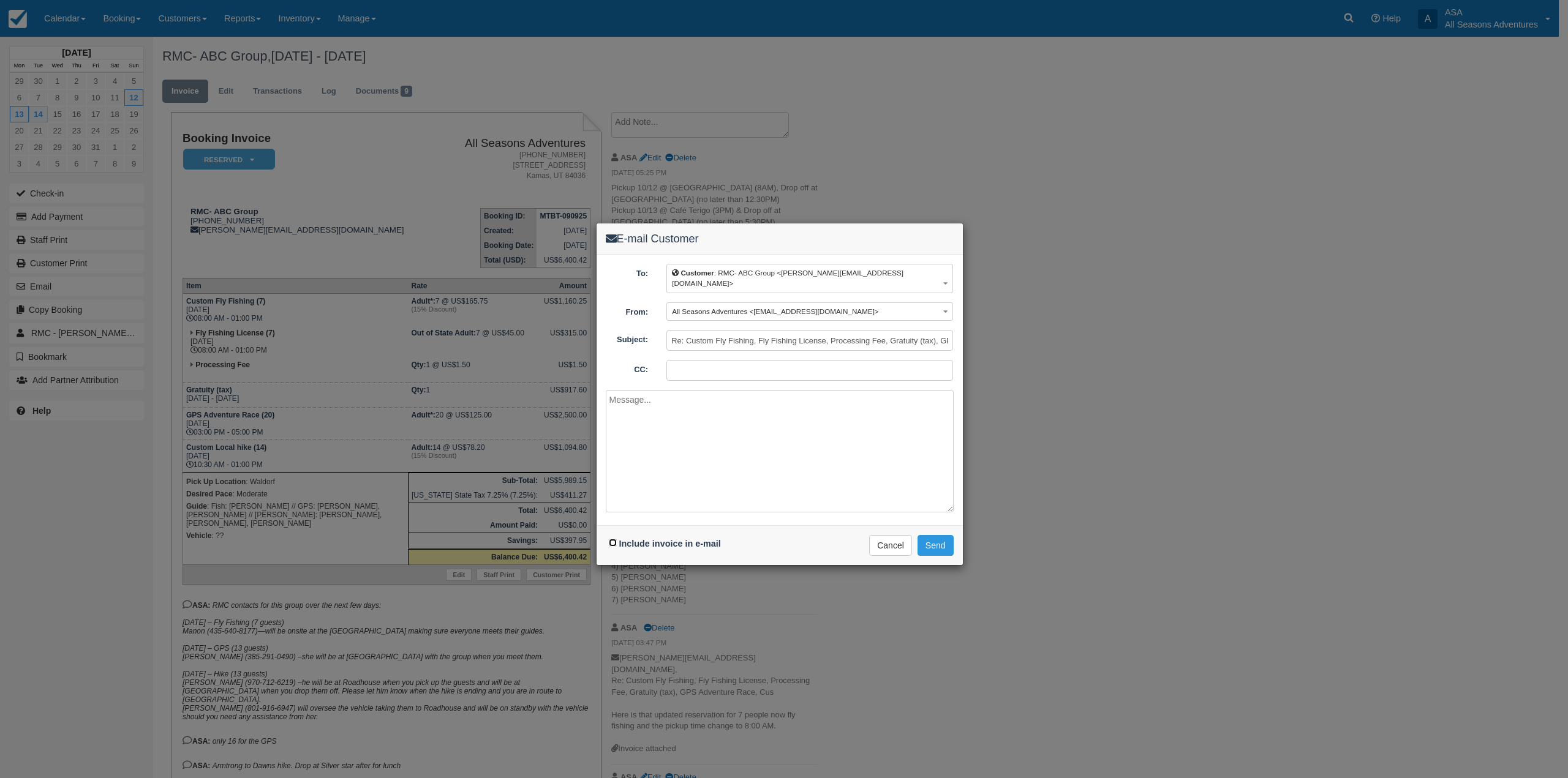
click at [613, 538] on input "Include invoice in e-mail" at bounding box center [612, 542] width 8 height 8
checkbox input "true"
click at [704, 481] on textarea at bounding box center [779, 451] width 348 height 123
type textarea "Hello, Here is the final invoice for the ABC group. We hope they enjoyed themse…"
click at [934, 535] on button "Send" at bounding box center [935, 545] width 36 height 21
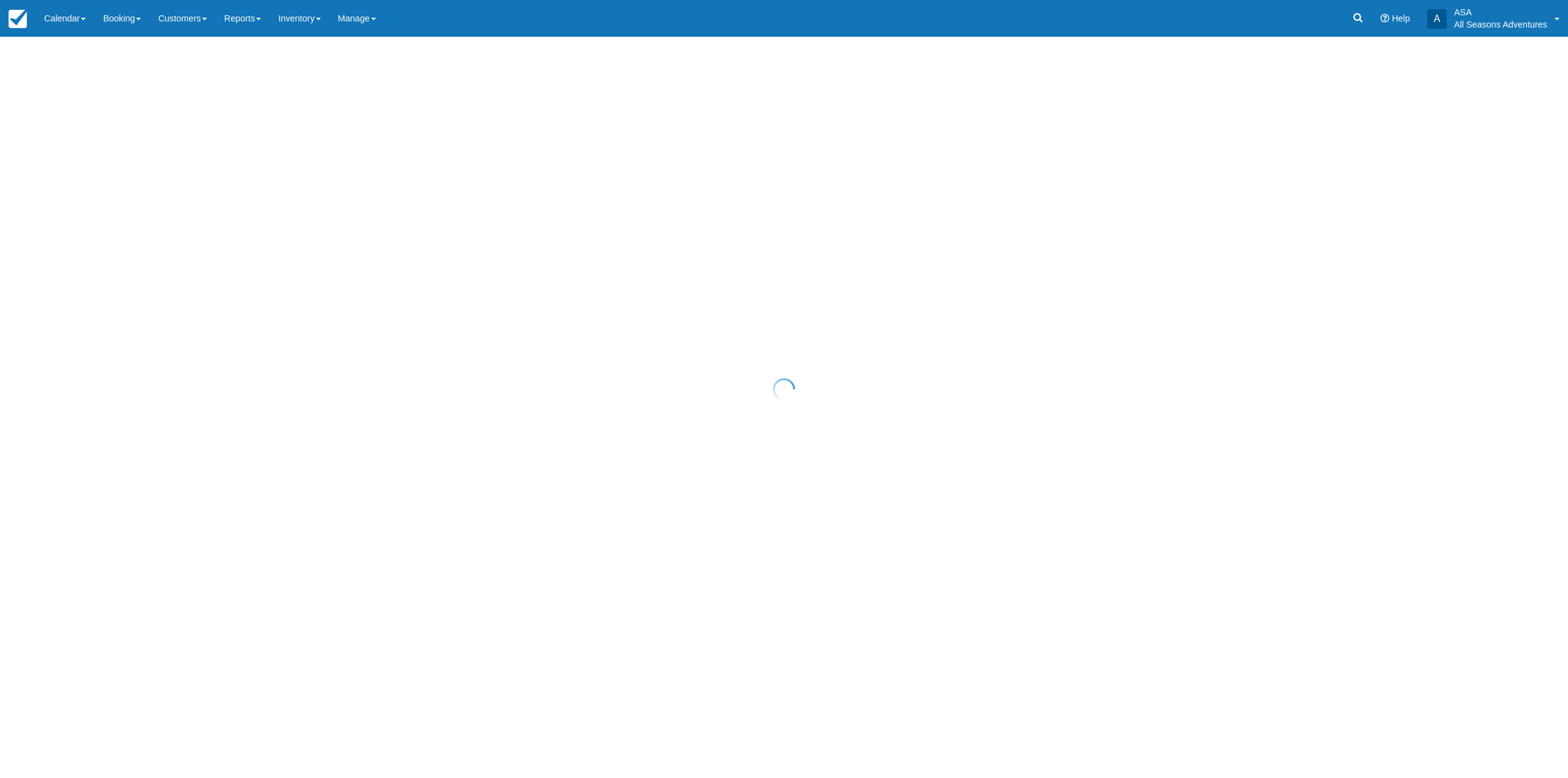
select select "10"
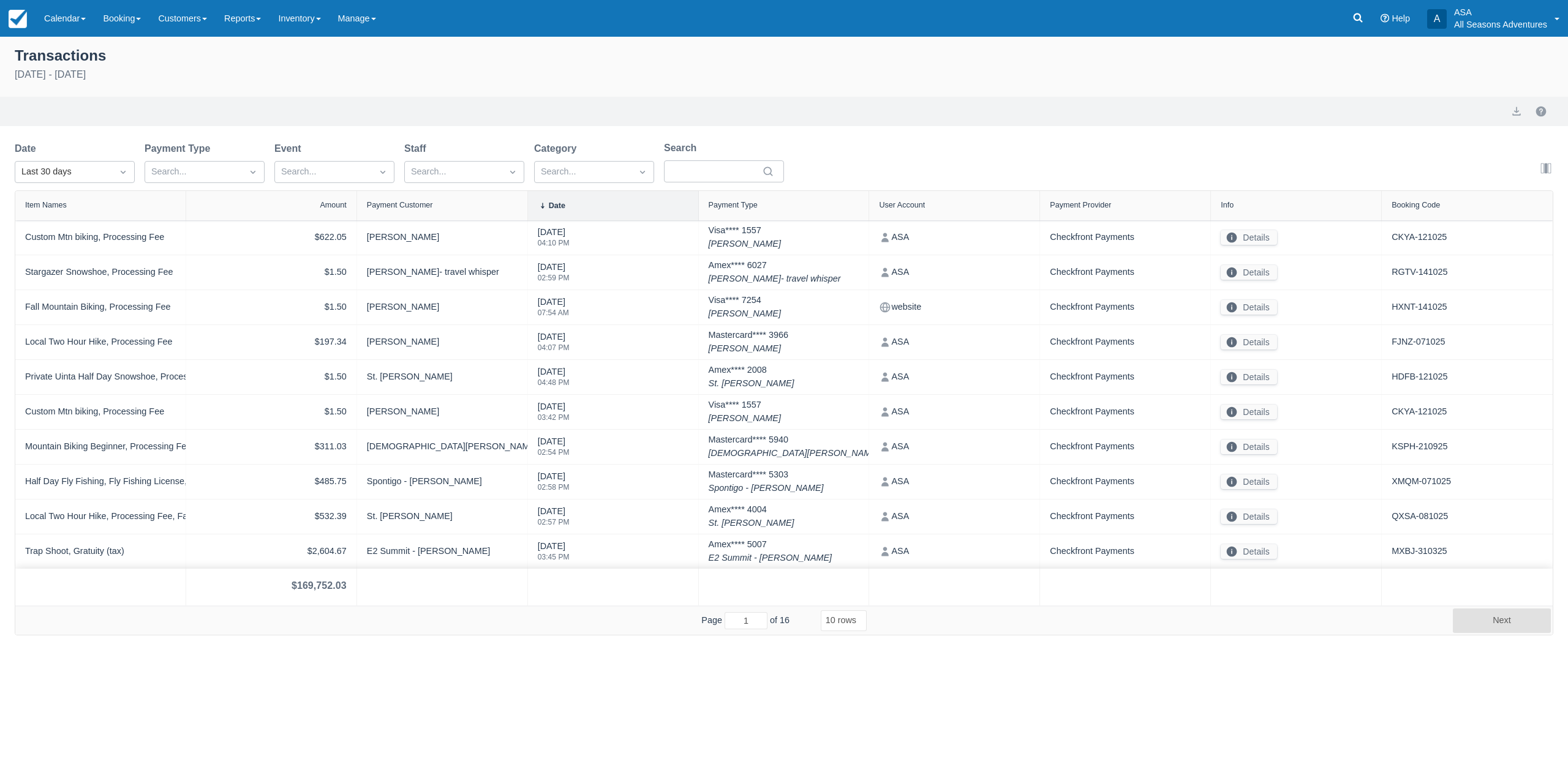
click at [76, 159] on div "Date Last 30 days" at bounding box center [75, 162] width 120 height 42
click at [85, 175] on div "Last 30 days" at bounding box center [63, 172] width 85 height 13
click at [97, 227] on div "[DATE]" at bounding box center [75, 226] width 120 height 24
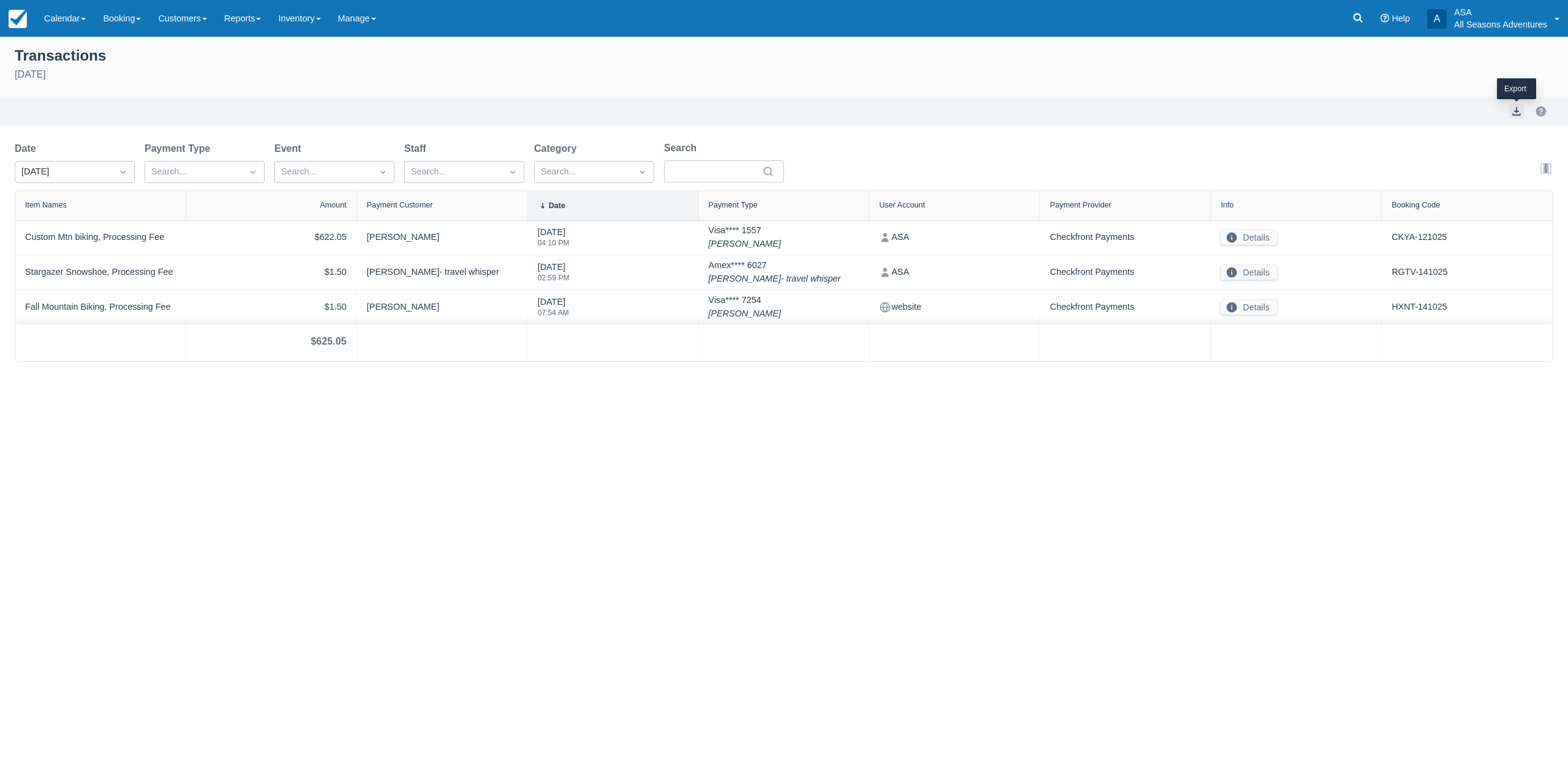
click at [1513, 115] on button "export" at bounding box center [1516, 111] width 15 height 15
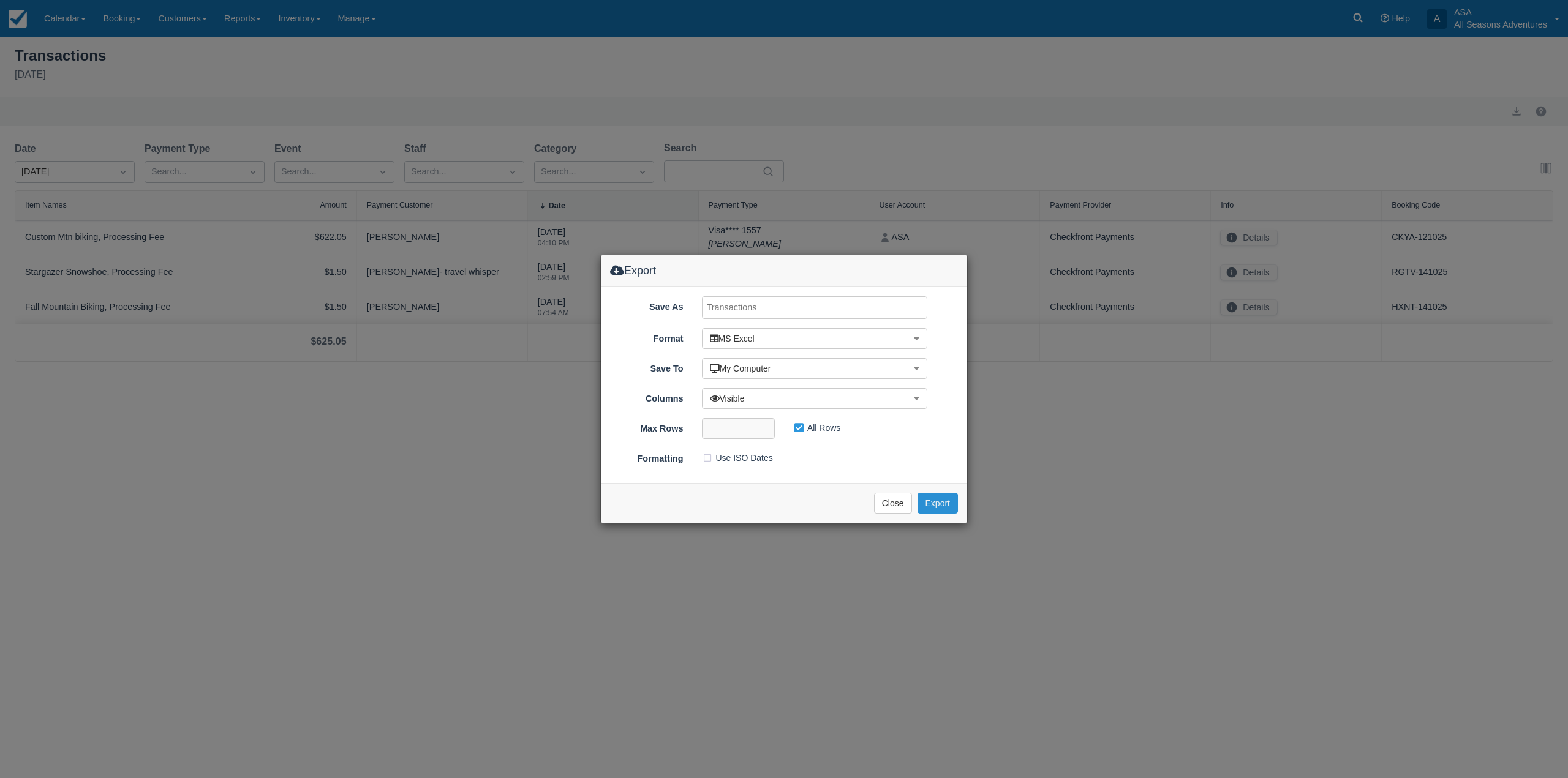
click at [931, 496] on button "Export" at bounding box center [937, 503] width 40 height 21
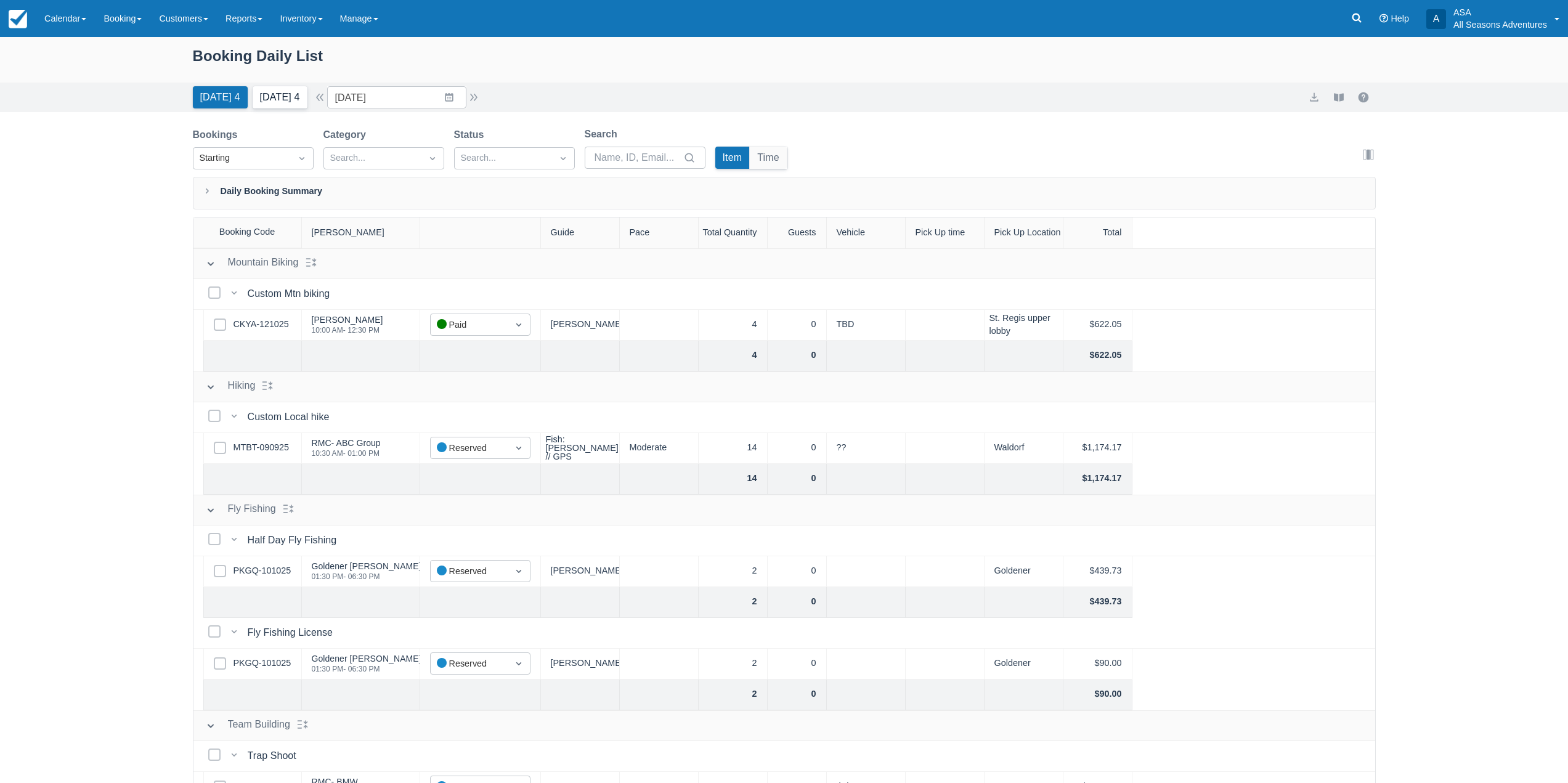
click at [284, 87] on button "[DATE] 4" at bounding box center [279, 97] width 55 height 22
type input "[DATE]"
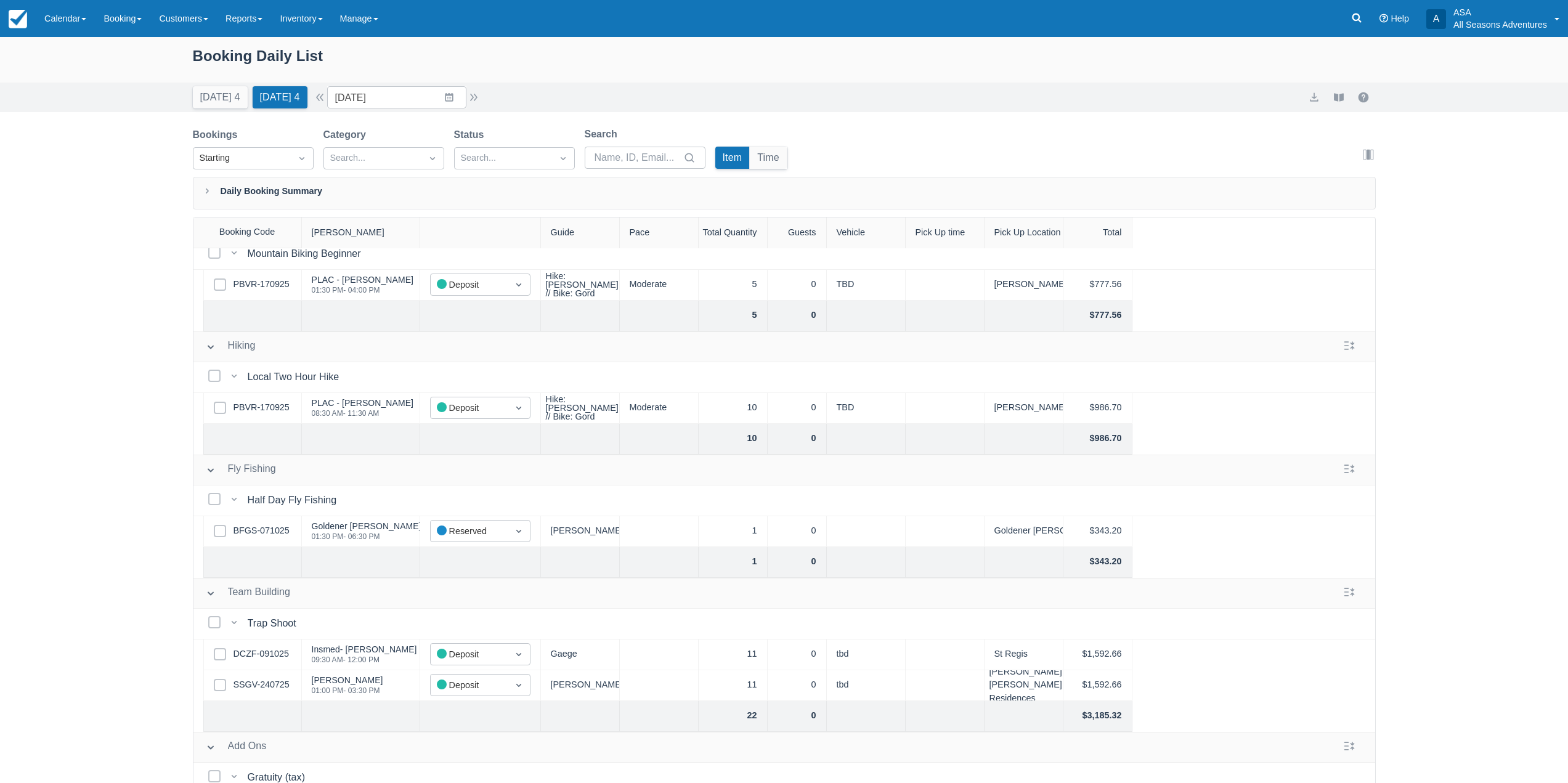
scroll to position [62, 0]
